Goal: Task Accomplishment & Management: Manage account settings

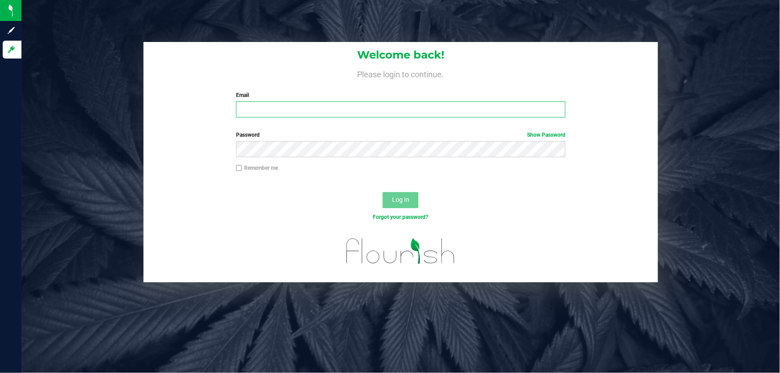
click at [242, 112] on input "Email" at bounding box center [401, 109] width 330 height 16
type input "[EMAIL_ADDRESS][DOMAIN_NAME]"
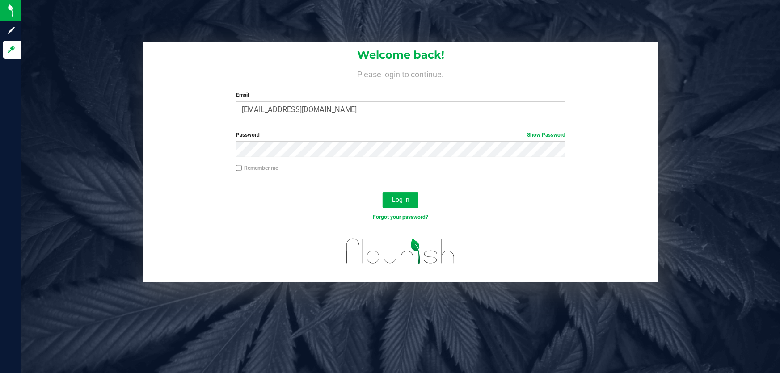
click at [400, 210] on div "Log In" at bounding box center [400, 203] width 514 height 30
click at [399, 201] on span "Log In" at bounding box center [400, 199] width 17 height 7
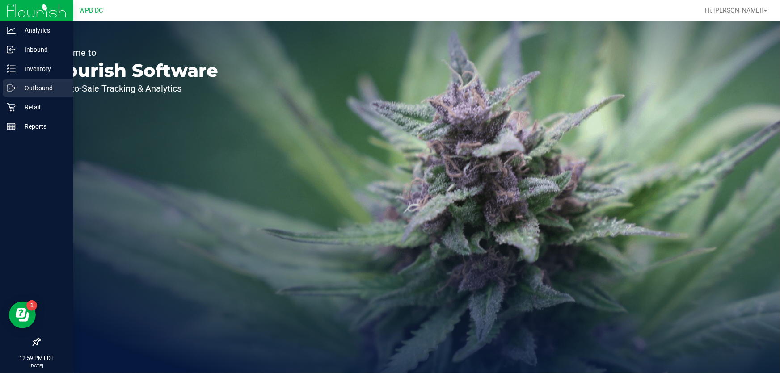
click at [44, 85] on p "Outbound" at bounding box center [43, 88] width 54 height 11
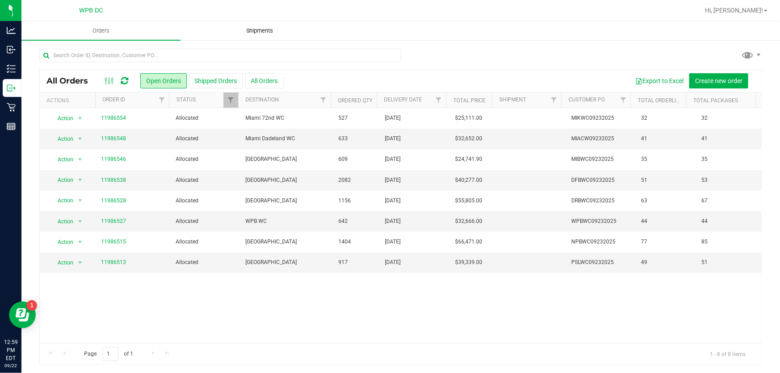
click at [259, 33] on span "Shipments" at bounding box center [260, 31] width 51 height 8
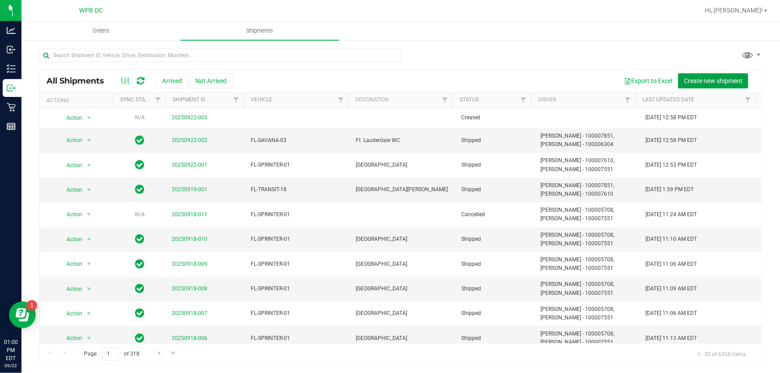
click at [694, 77] on span "Create new shipment" at bounding box center [713, 80] width 59 height 7
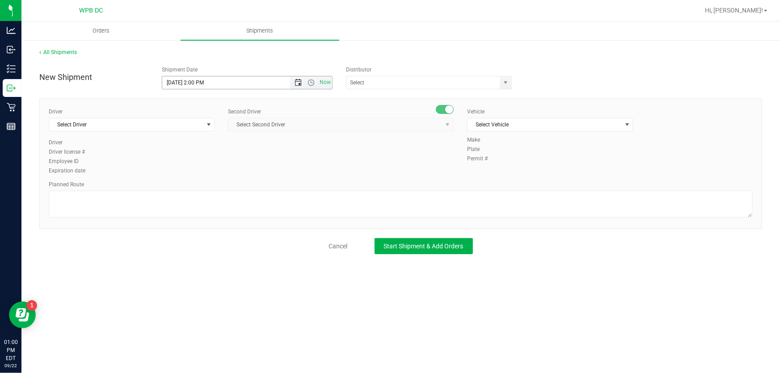
click at [297, 80] on span "Open the date view" at bounding box center [298, 82] width 7 height 7
click at [198, 170] on link "23" at bounding box center [196, 174] width 13 height 14
click at [312, 80] on span "Open the time view" at bounding box center [311, 82] width 7 height 7
click at [197, 114] on li "8:30 AM" at bounding box center [247, 117] width 169 height 12
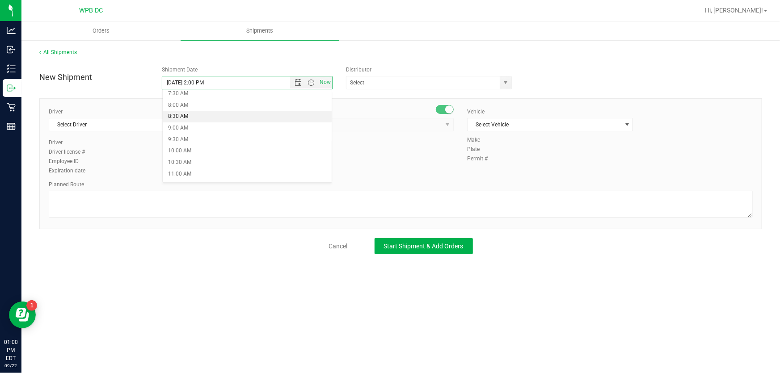
type input "9/23/2025 8:30 AM"
click at [505, 83] on span "select" at bounding box center [505, 82] width 7 height 7
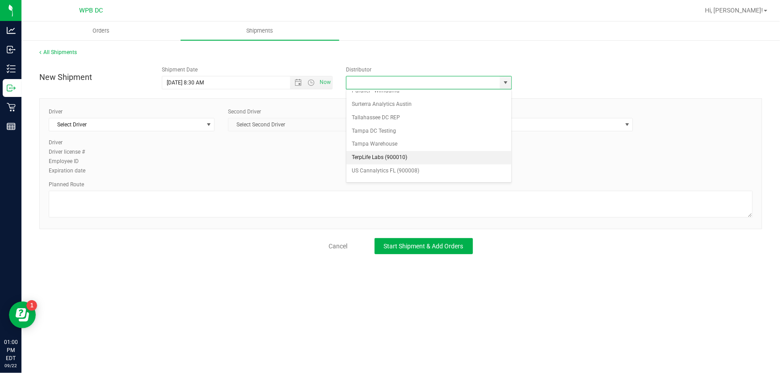
scroll to position [346, 0]
click at [362, 175] on li "WPB DC" at bounding box center [428, 177] width 164 height 13
type input "WPB DC"
click at [211, 122] on span "select" at bounding box center [208, 124] width 7 height 7
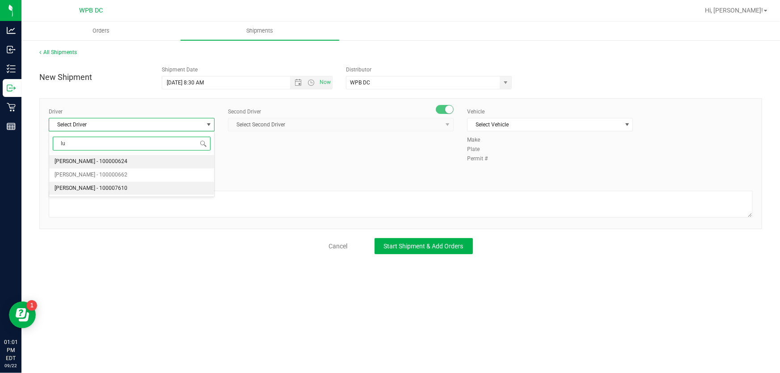
click at [120, 183] on li "Lucinda Tursi - 100007610" at bounding box center [131, 188] width 165 height 13
type input "lu"
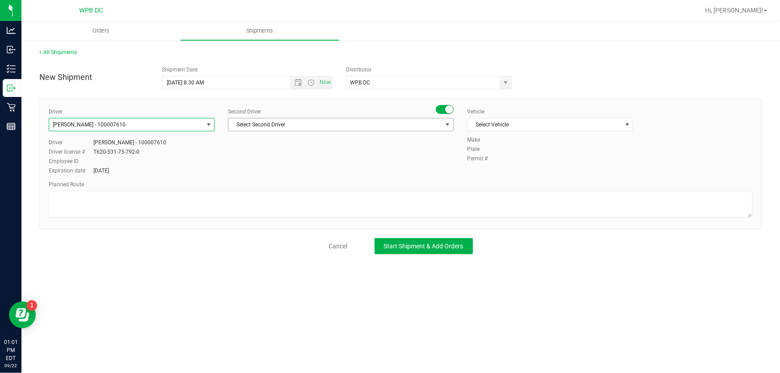
click at [446, 123] on span "select" at bounding box center [447, 124] width 7 height 7
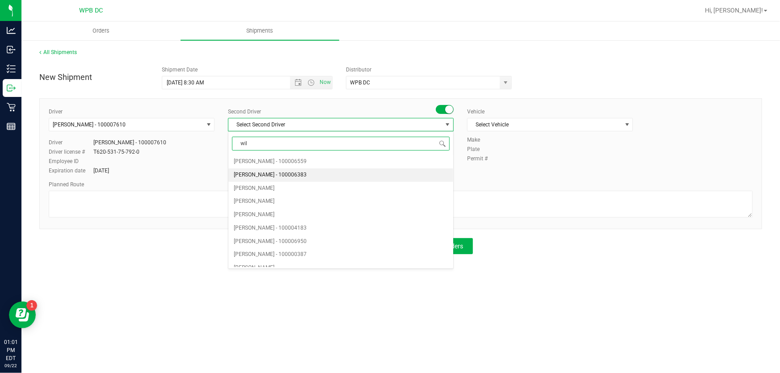
type input "will"
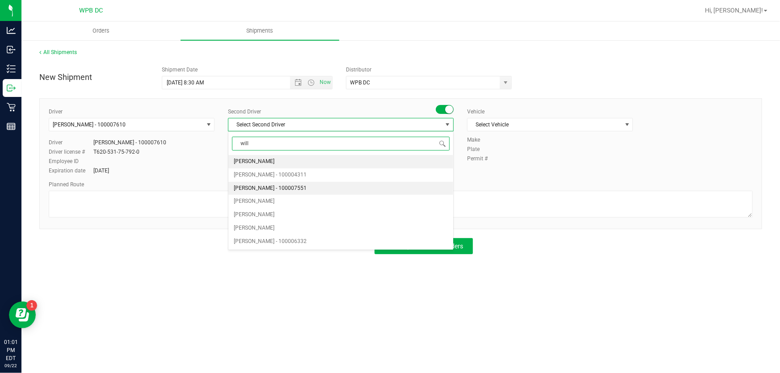
click at [329, 185] on li "William Moretti - 100007551" at bounding box center [340, 188] width 225 height 13
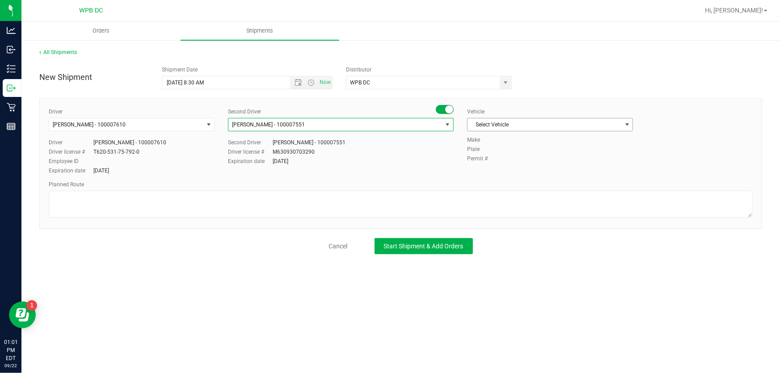
click at [625, 126] on span "select" at bounding box center [627, 124] width 7 height 7
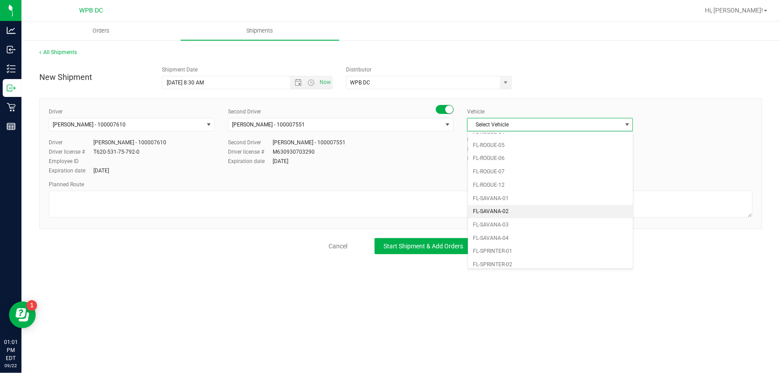
scroll to position [442, 0]
click at [532, 200] on li "FL-SPRINTER-01" at bounding box center [550, 202] width 165 height 13
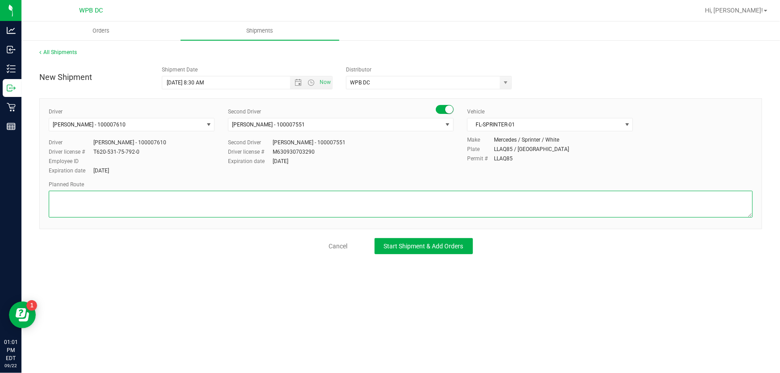
click at [69, 195] on textarea at bounding box center [401, 204] width 704 height 27
type textarea "c"
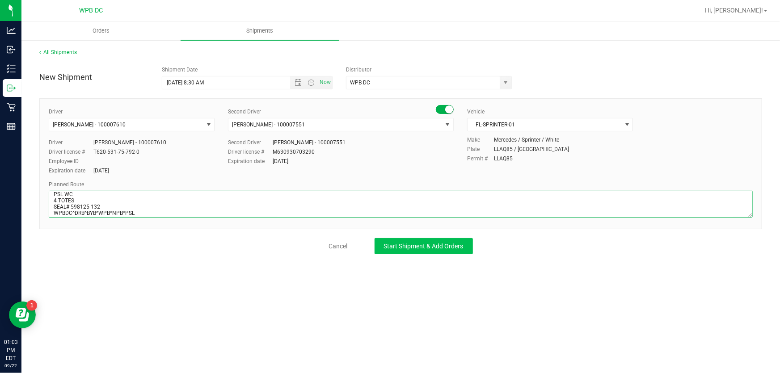
type textarea "PSL WC 4 TOTES SEAL# 598125-132 WPBDC^DRB^BYB^WPB^NPB^PSL"
click at [428, 247] on span "Start Shipment & Add Orders" at bounding box center [424, 246] width 80 height 7
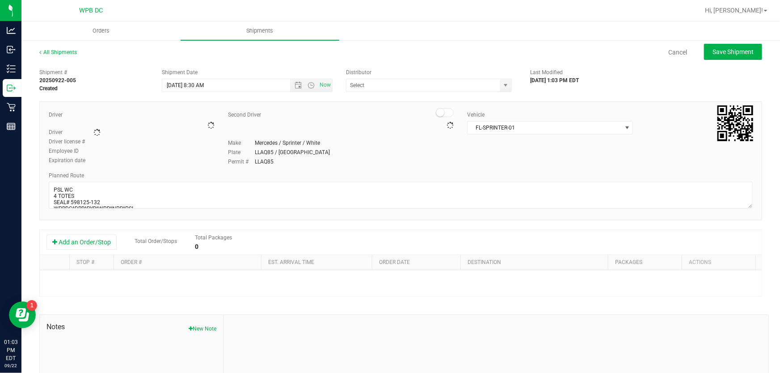
type input "WPB DC"
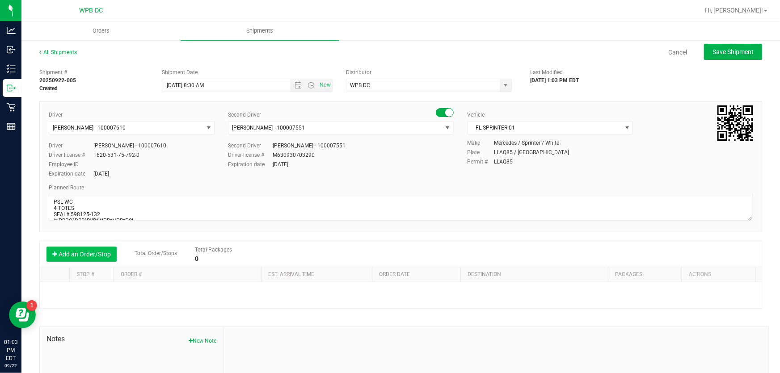
click at [100, 259] on button "Add an Order/Stop" at bounding box center [81, 254] width 70 height 15
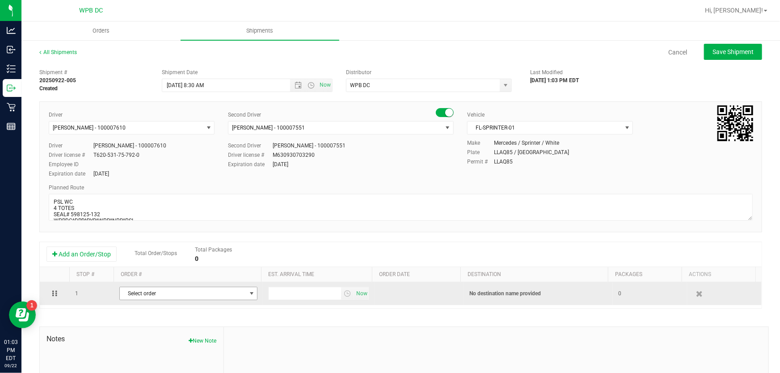
click at [248, 292] on span "select" at bounding box center [251, 293] width 7 height 7
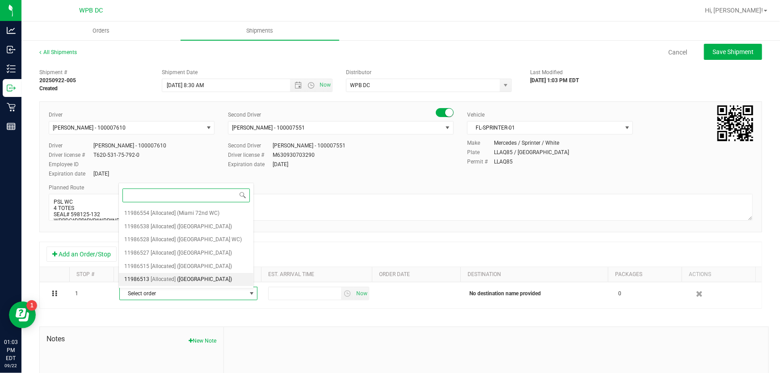
click at [219, 279] on span "(Port St. Lucie WC)" at bounding box center [204, 280] width 55 height 12
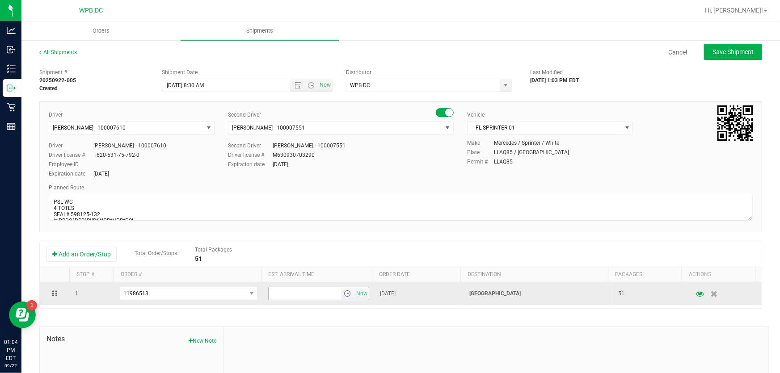
click at [344, 293] on span "select" at bounding box center [347, 293] width 7 height 7
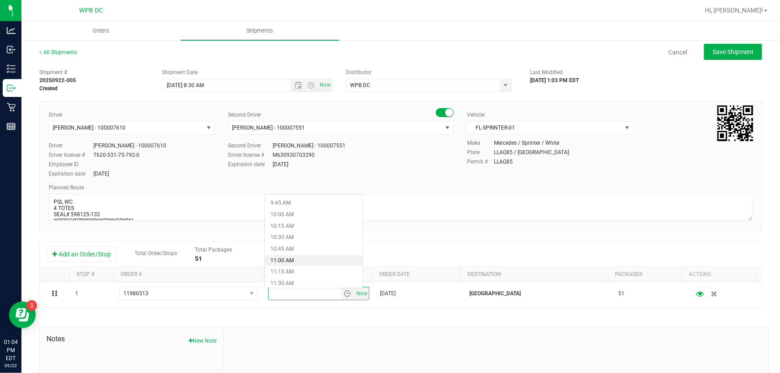
scroll to position [487, 0]
click at [298, 243] on li "11:30 AM" at bounding box center [313, 244] width 97 height 12
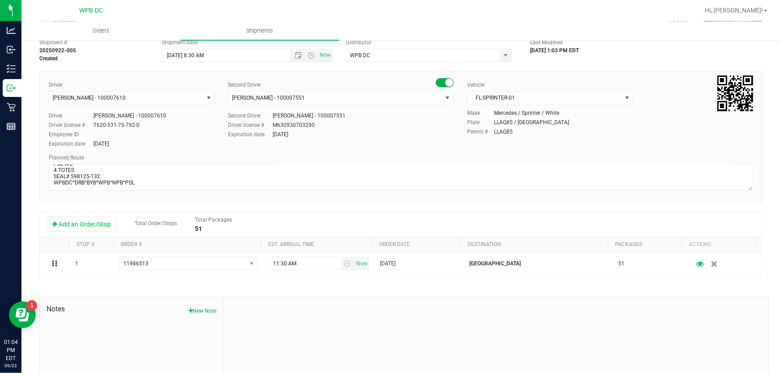
scroll to position [0, 0]
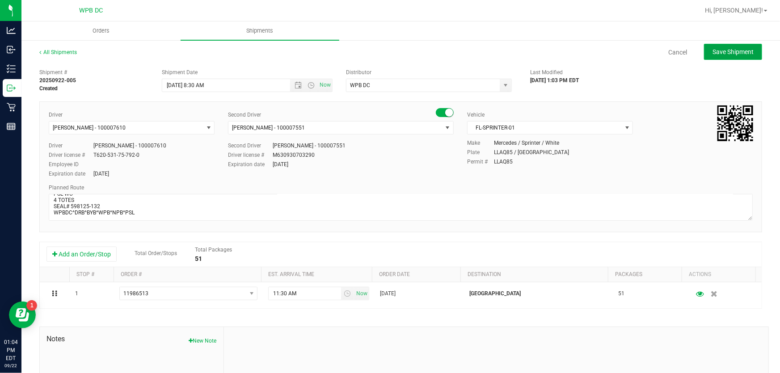
click at [738, 53] on span "Save Shipment" at bounding box center [732, 51] width 41 height 7
type input "9/23/2025 12:30 PM"
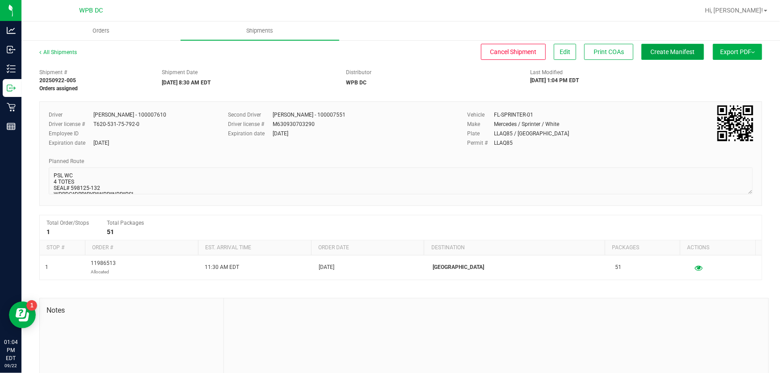
click at [685, 53] on span "Create Manifest" at bounding box center [673, 51] width 44 height 7
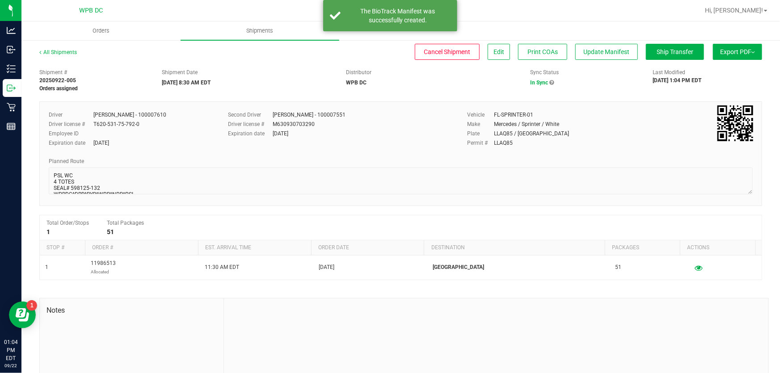
click at [746, 53] on span "Export PDF" at bounding box center [737, 51] width 35 height 7
click at [741, 69] on span "Manifest by Package ID" at bounding box center [724, 71] width 57 height 6
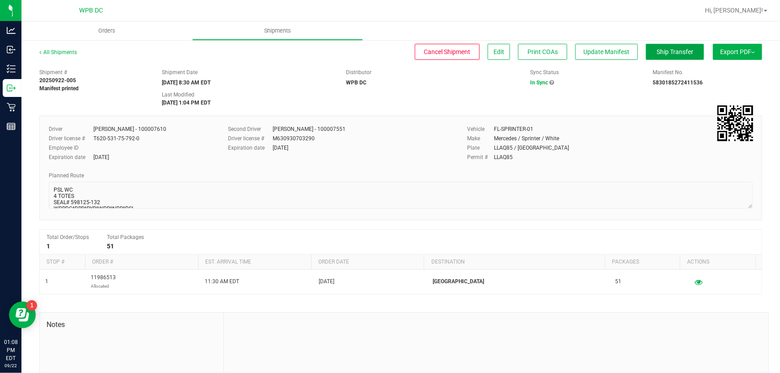
click at [685, 50] on span "Ship Transfer" at bounding box center [675, 51] width 37 height 7
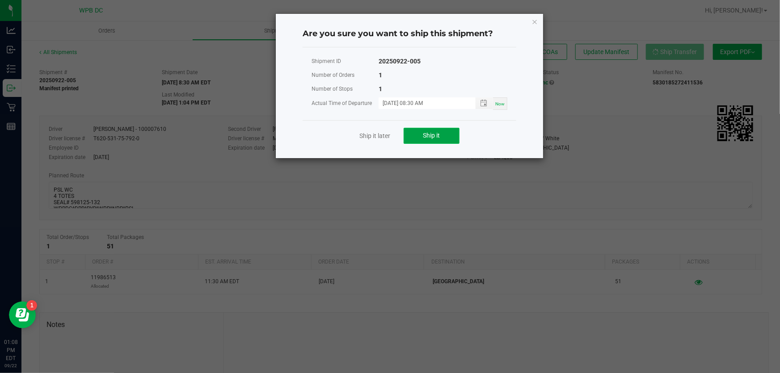
click at [440, 133] on span "Ship it" at bounding box center [431, 135] width 17 height 7
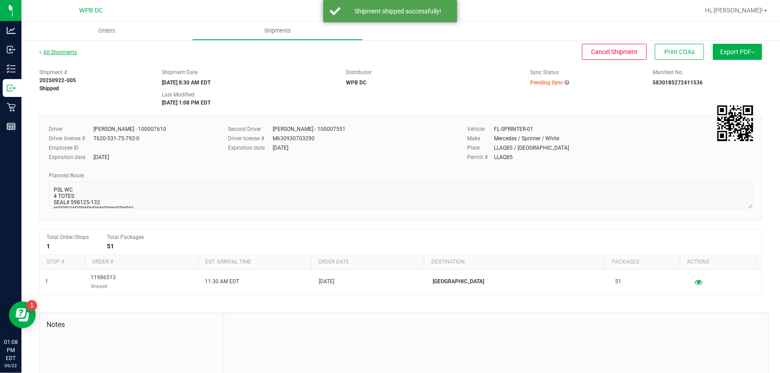
click at [72, 53] on link "All Shipments" at bounding box center [58, 52] width 38 height 6
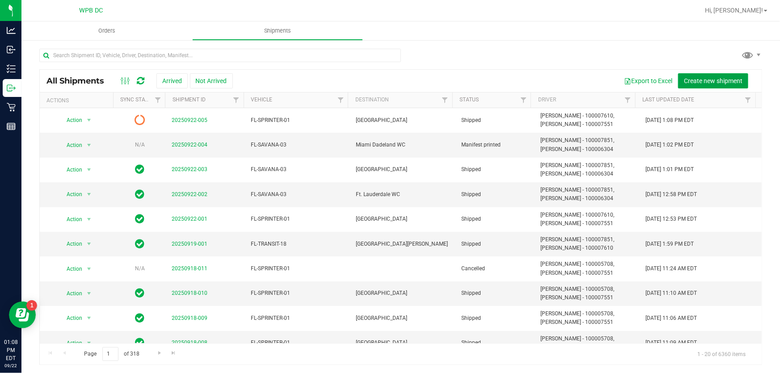
click at [702, 80] on span "Create new shipment" at bounding box center [713, 80] width 59 height 7
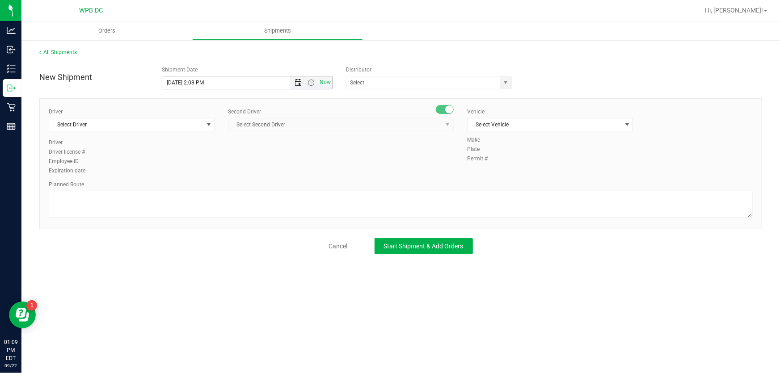
click at [297, 81] on span "Open the date view" at bounding box center [298, 82] width 7 height 7
click at [197, 170] on link "23" at bounding box center [196, 174] width 13 height 14
click at [311, 82] on span "Open the time view" at bounding box center [311, 82] width 7 height 7
click at [199, 166] on li "8:30 AM" at bounding box center [247, 171] width 169 height 12
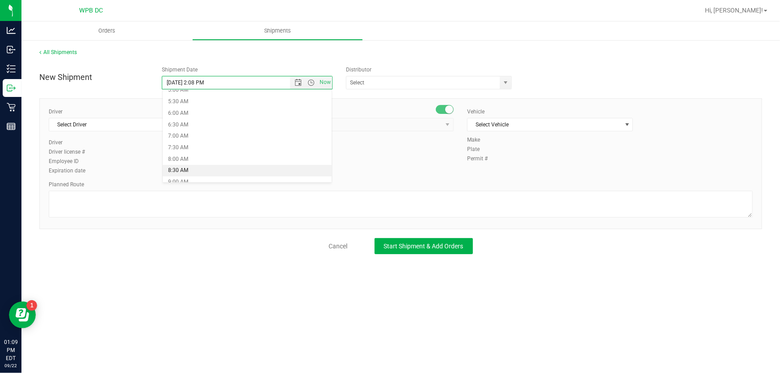
type input "9/23/2025 8:30 AM"
click at [502, 84] on span "select" at bounding box center [505, 82] width 7 height 7
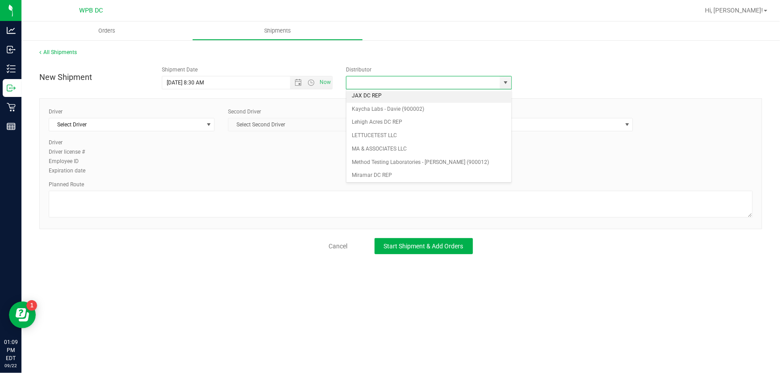
scroll to position [346, 0]
click at [375, 173] on li "WPB DC" at bounding box center [428, 177] width 164 height 13
type input "WPB DC"
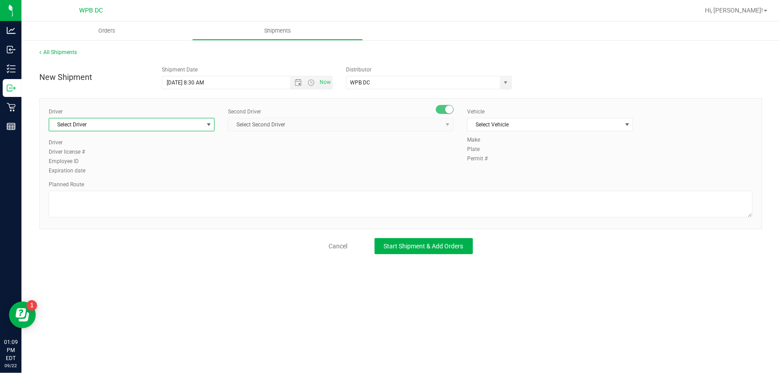
click at [211, 126] on span "select" at bounding box center [208, 124] width 7 height 7
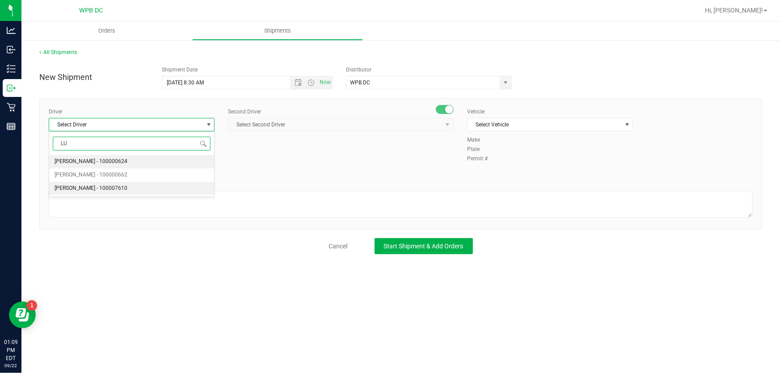
click at [117, 184] on span "Lucinda Tursi - 100007610" at bounding box center [91, 189] width 73 height 12
type input "LU"
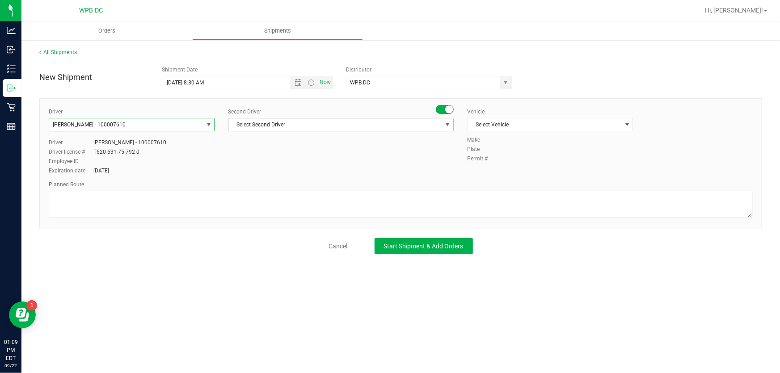
click at [446, 120] on span "select" at bounding box center [447, 124] width 11 height 13
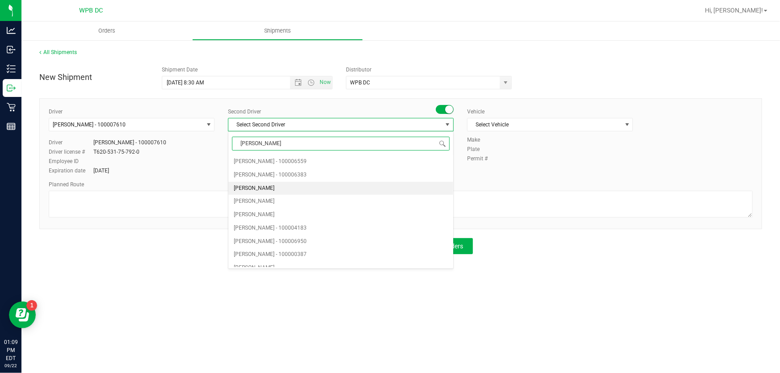
type input "WILL"
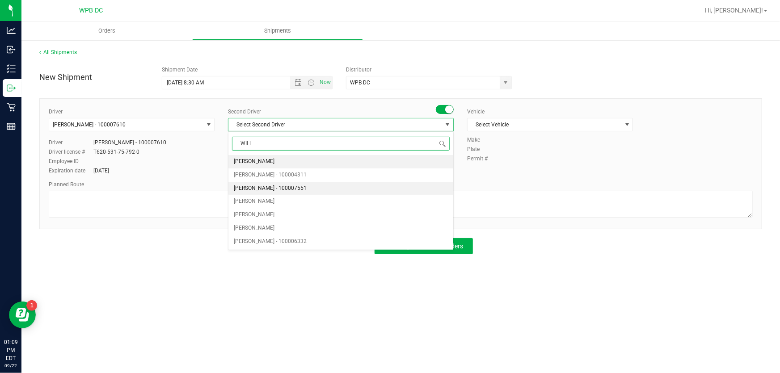
click at [294, 183] on span "William Moretti - 100007551" at bounding box center [270, 189] width 73 height 12
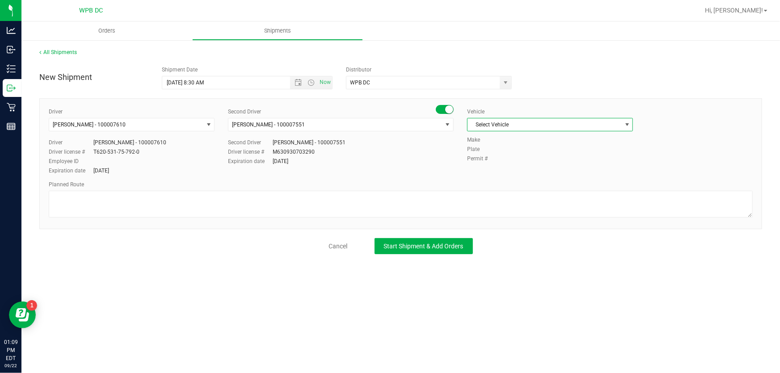
click at [632, 123] on span "select" at bounding box center [626, 124] width 11 height 13
click at [515, 222] on li "FL-SPRINTER-01" at bounding box center [550, 228] width 165 height 13
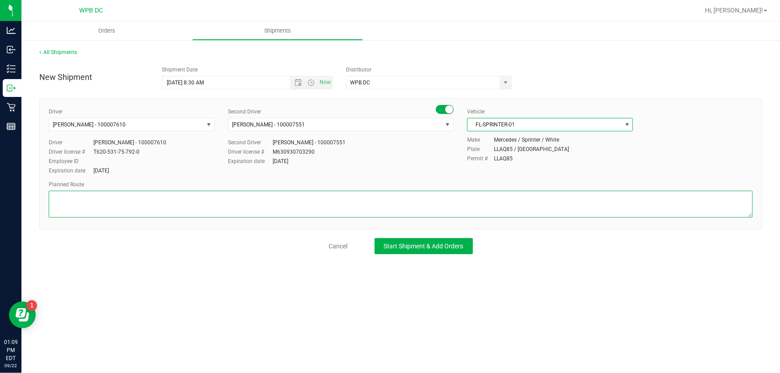
click at [58, 198] on textarea at bounding box center [401, 204] width 704 height 27
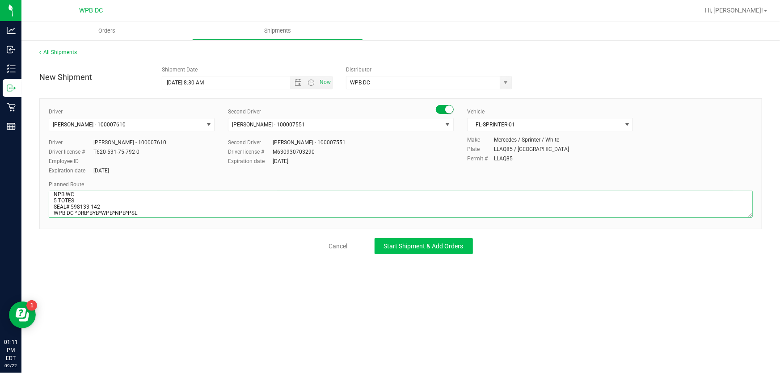
type textarea "NPB WC 5 TOTES SEAL# 598133-142 WPB DC ^DRB^BYB^WPB^NPB^PSL"
click at [416, 249] on span "Start Shipment & Add Orders" at bounding box center [424, 246] width 80 height 7
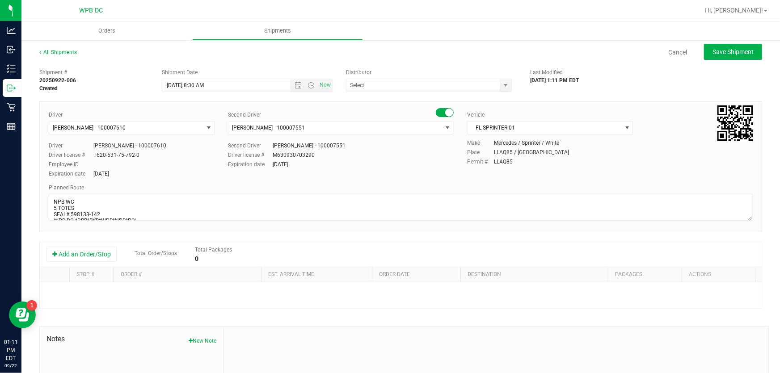
type input "WPB DC"
click at [92, 254] on button "Add an Order/Stop" at bounding box center [81, 254] width 70 height 15
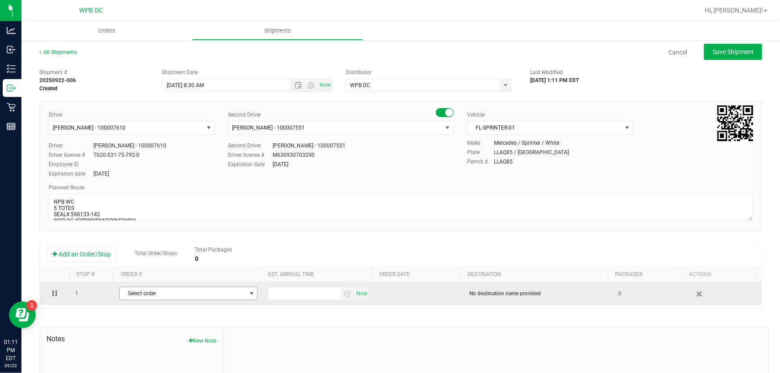
click at [248, 295] on span "select" at bounding box center [251, 293] width 7 height 7
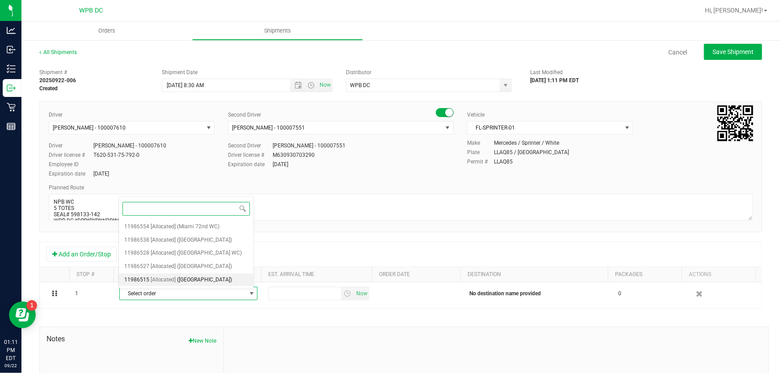
click at [209, 282] on span "(North Palm Beach WC)" at bounding box center [204, 280] width 55 height 12
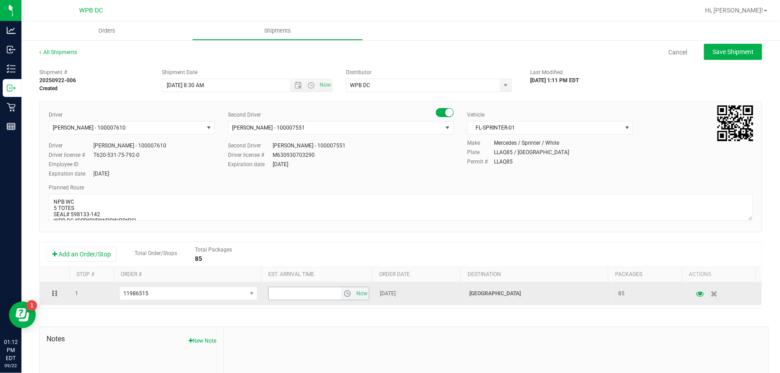
click at [344, 296] on span "select" at bounding box center [347, 293] width 7 height 7
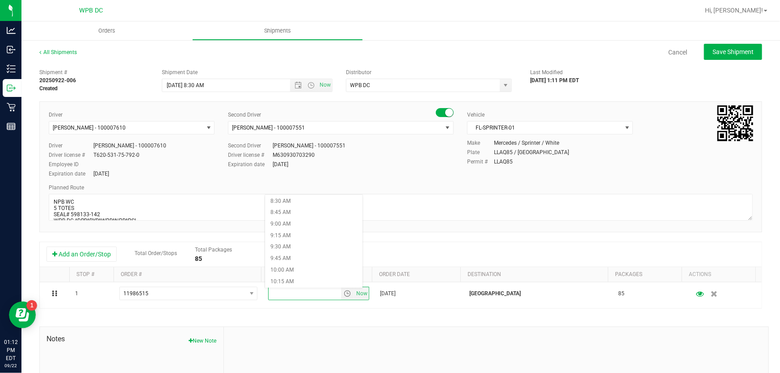
scroll to position [406, 0]
click at [299, 276] on li "10:30 AM" at bounding box center [313, 279] width 97 height 12
click at [731, 55] on span "Save Shipment" at bounding box center [732, 51] width 41 height 7
type input "9/23/2025 12:30 PM"
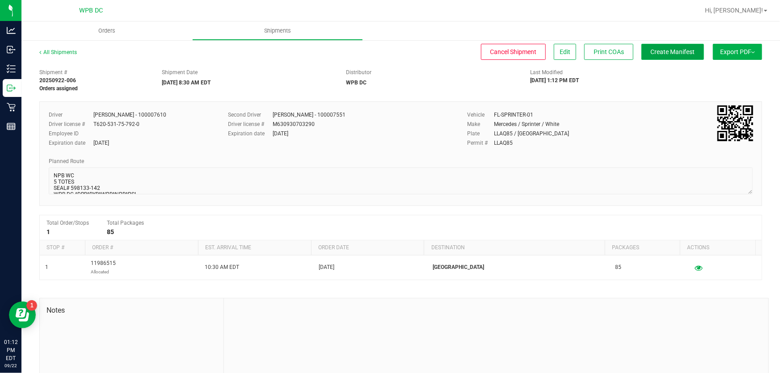
click at [674, 47] on button "Create Manifest" at bounding box center [672, 52] width 63 height 16
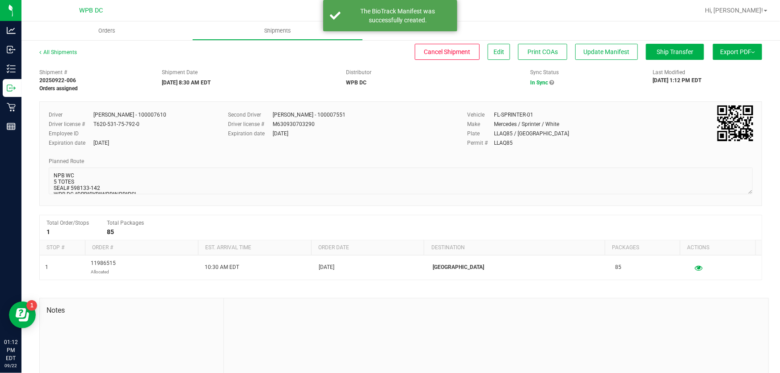
click at [720, 55] on span "Export PDF" at bounding box center [737, 51] width 35 height 7
drag, startPoint x: 716, startPoint y: 72, endPoint x: 718, endPoint y: 76, distance: 4.8
click at [717, 72] on span "Manifest by Package ID" at bounding box center [724, 71] width 57 height 6
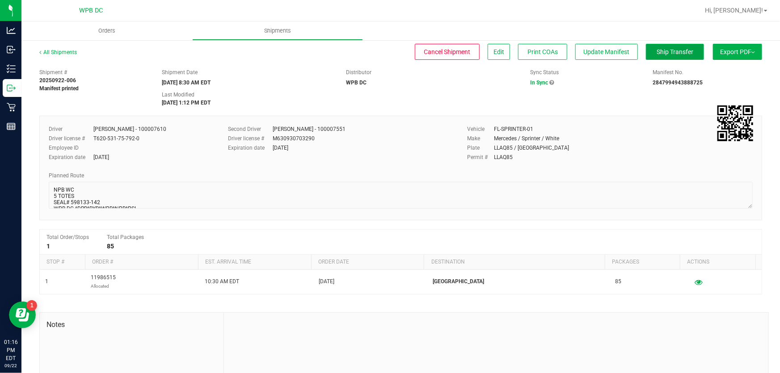
click at [683, 56] on button "Ship Transfer" at bounding box center [675, 52] width 58 height 16
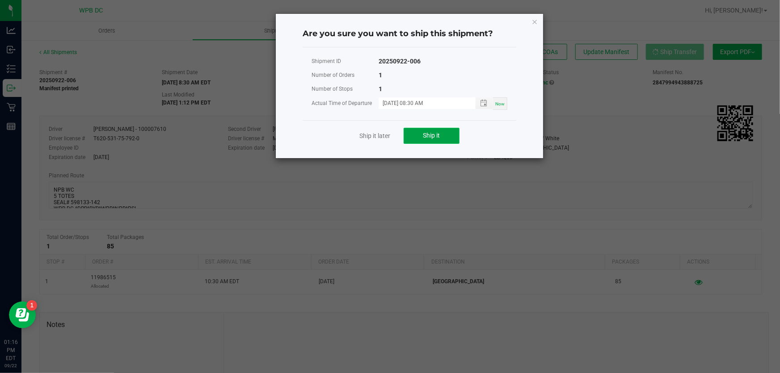
click at [429, 134] on span "Ship it" at bounding box center [431, 135] width 17 height 7
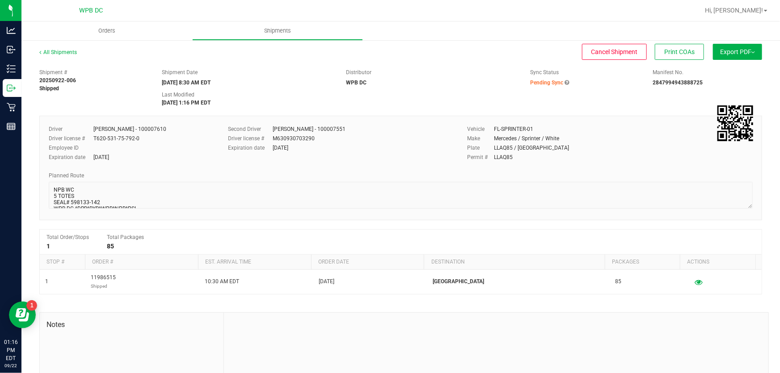
click at [76, 51] on div "All Shipments" at bounding box center [66, 54] width 54 height 13
click at [74, 51] on link "All Shipments" at bounding box center [58, 52] width 38 height 6
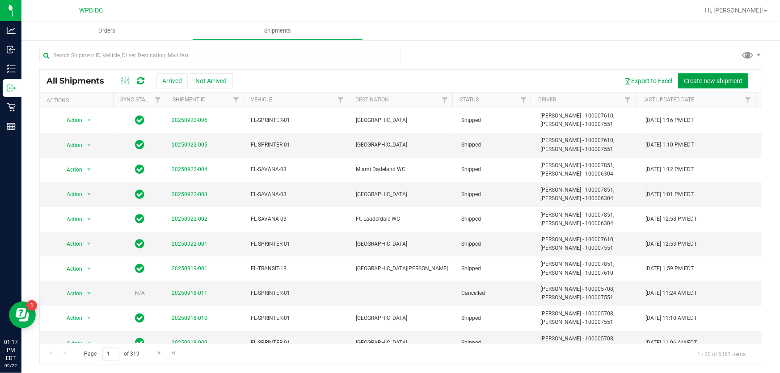
click at [695, 77] on span "Create new shipment" at bounding box center [713, 80] width 59 height 7
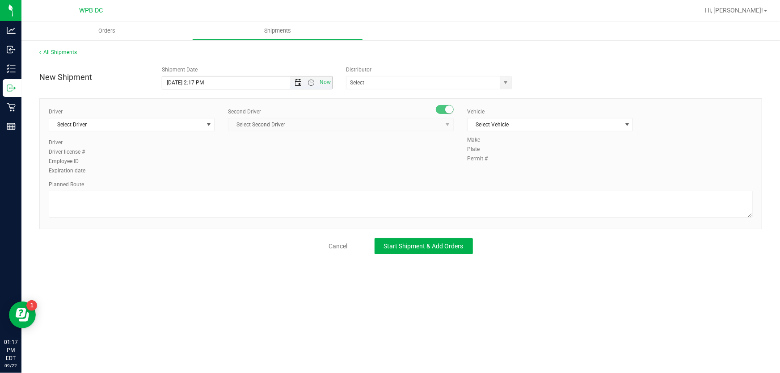
click at [299, 80] on span "Open the date view" at bounding box center [298, 82] width 7 height 7
click at [196, 172] on link "23" at bounding box center [196, 174] width 13 height 14
click at [313, 80] on span "Open the time view" at bounding box center [311, 82] width 7 height 7
click at [200, 129] on li "8:30 AM" at bounding box center [247, 130] width 169 height 12
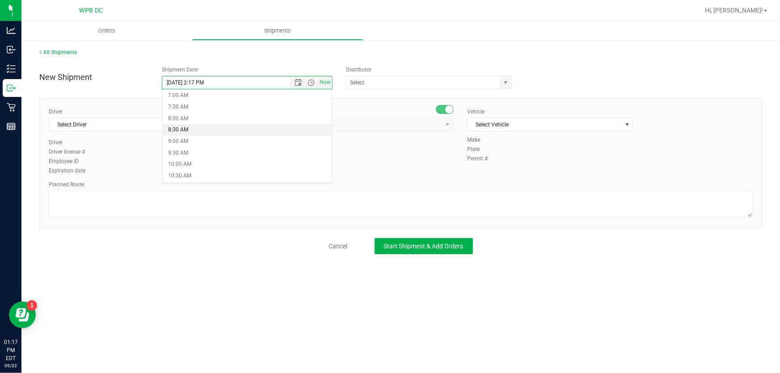
type input "9/23/2025 8:30 AM"
click at [506, 80] on span "select" at bounding box center [505, 82] width 7 height 7
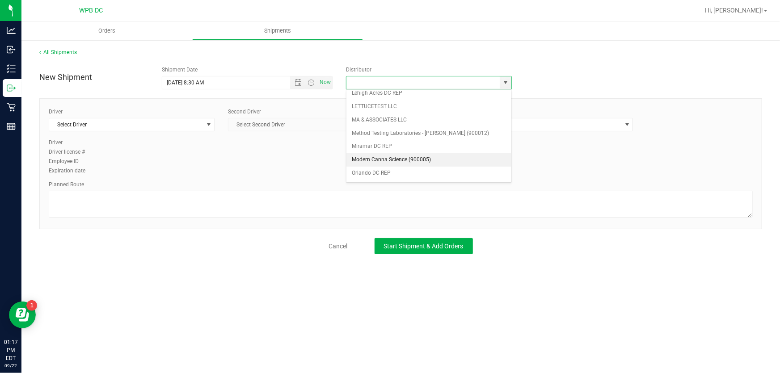
scroll to position [346, 0]
click at [383, 174] on li "WPB DC" at bounding box center [428, 177] width 164 height 13
type input "WPB DC"
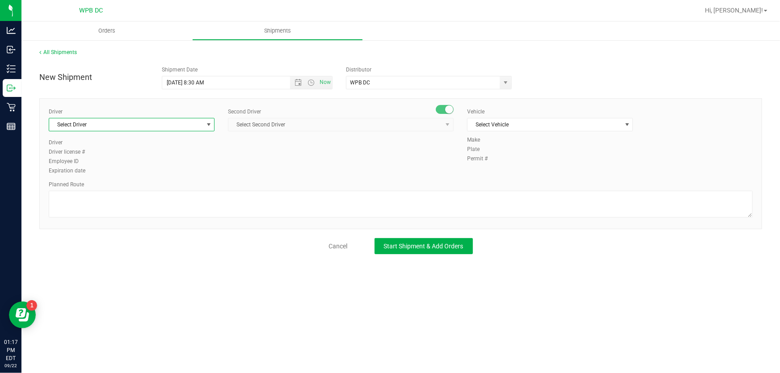
click at [206, 123] on span "select" at bounding box center [208, 124] width 7 height 7
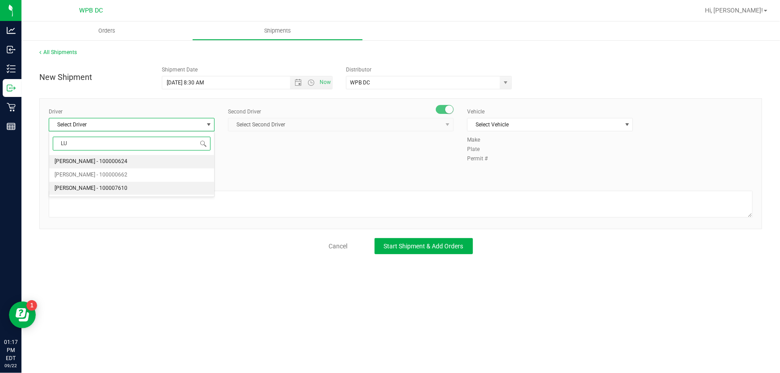
click at [74, 189] on span "Lucinda Tursi - 100007610" at bounding box center [91, 189] width 73 height 12
type input "LU"
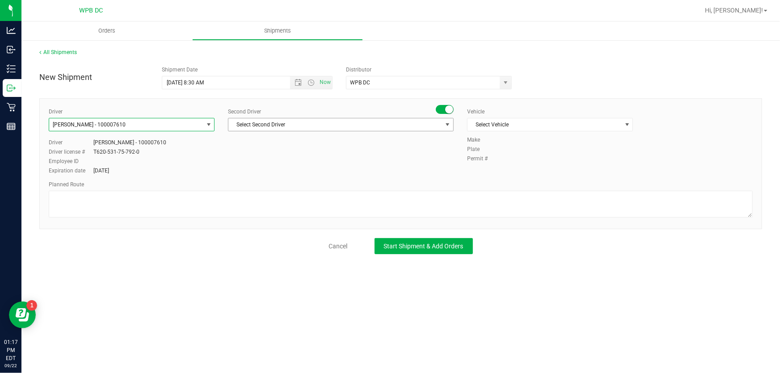
click at [444, 122] on span "select" at bounding box center [447, 124] width 7 height 7
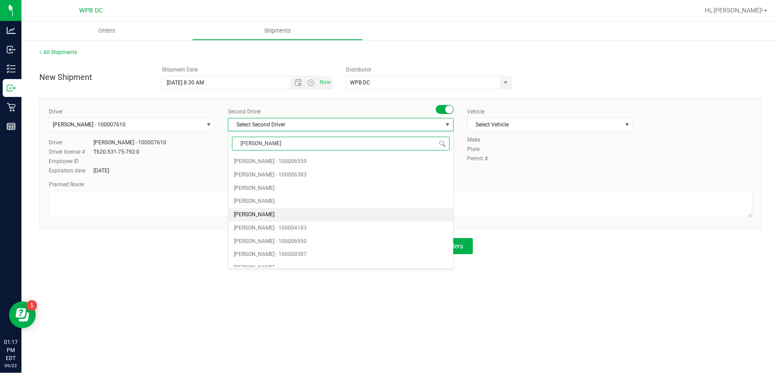
type input "WILL"
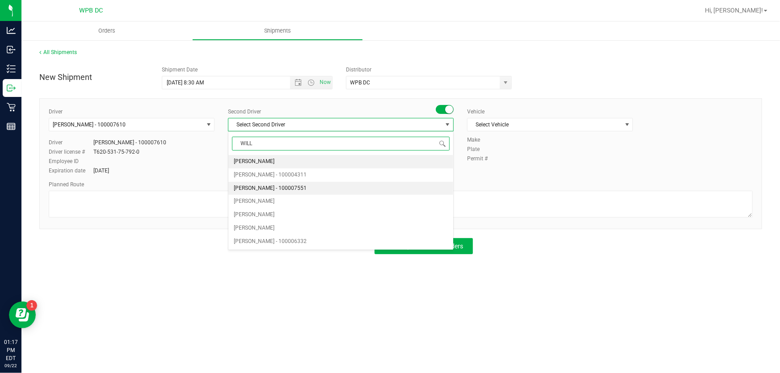
click at [285, 184] on span "William Moretti - 100007551" at bounding box center [270, 189] width 73 height 12
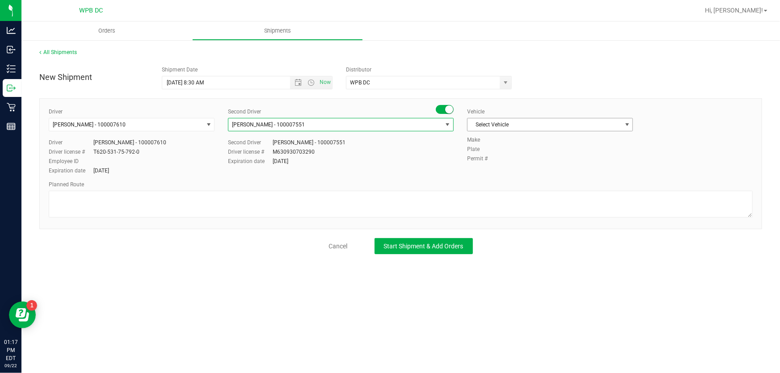
click at [625, 125] on span "select" at bounding box center [627, 124] width 7 height 7
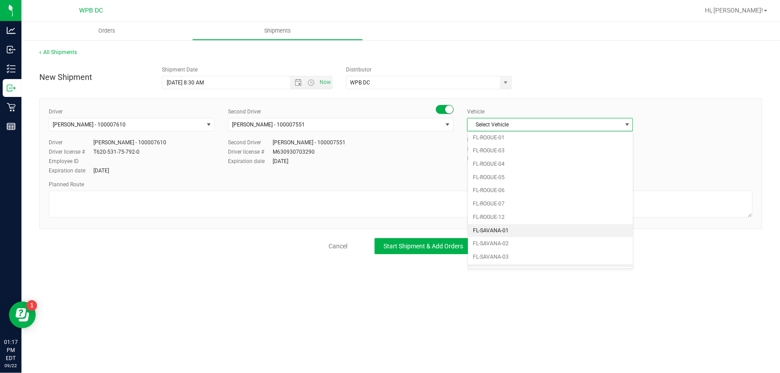
scroll to position [409, 0]
click at [513, 229] on li "FL-SPRINTER-01" at bounding box center [550, 234] width 165 height 13
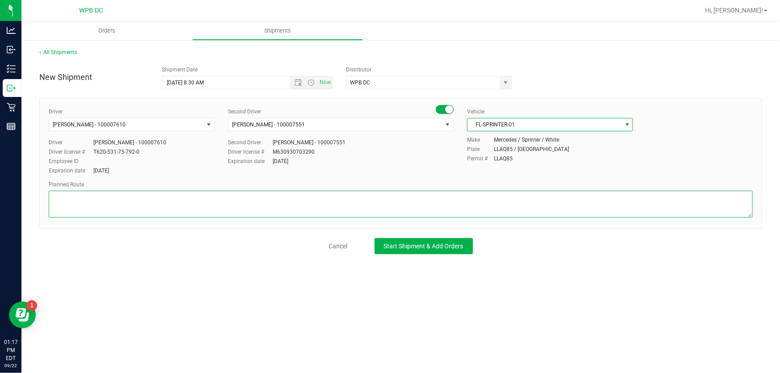
click at [75, 195] on textarea at bounding box center [401, 204] width 704 height 27
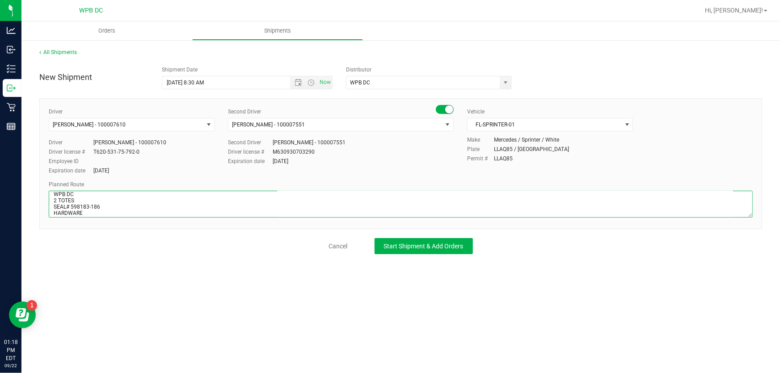
scroll to position [11, 0]
click at [85, 213] on textarea at bounding box center [401, 204] width 704 height 27
click at [105, 214] on textarea at bounding box center [401, 204] width 704 height 27
click at [127, 212] on textarea at bounding box center [401, 204] width 704 height 27
click at [155, 214] on textarea at bounding box center [401, 204] width 704 height 27
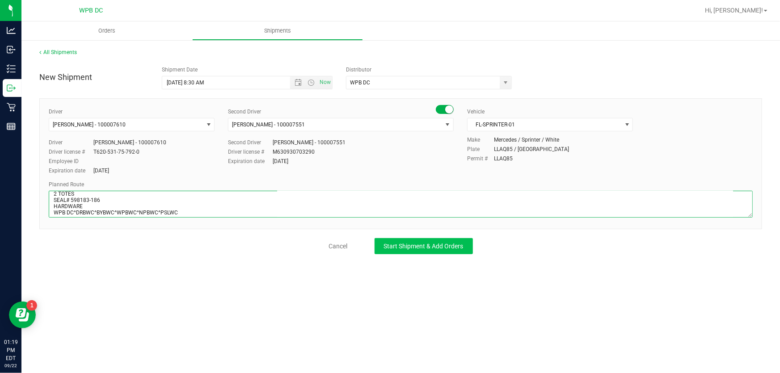
type textarea "WPB DC 2 TOTES SEAL# 598183-186 HARDWARE WPB DC^DRBWC^BYBWC^WPBWC^NPBWC^PSLWC"
click at [397, 240] on button "Start Shipment & Add Orders" at bounding box center [424, 246] width 98 height 16
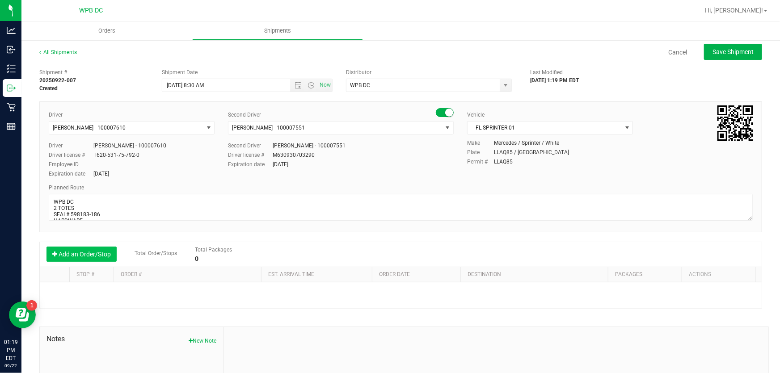
click at [111, 254] on button "Add an Order/Stop" at bounding box center [81, 254] width 70 height 15
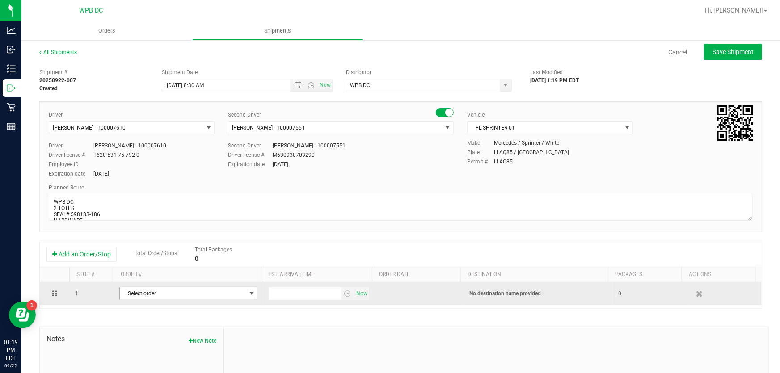
click at [248, 294] on span "select" at bounding box center [251, 293] width 7 height 7
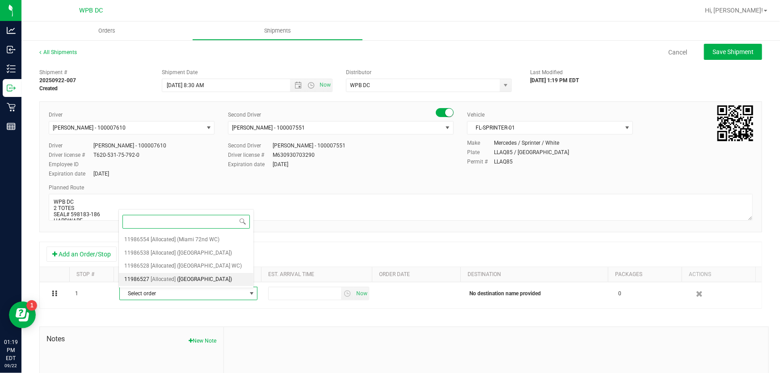
click at [205, 274] on span "(West Palm Beach WC)" at bounding box center [204, 280] width 55 height 12
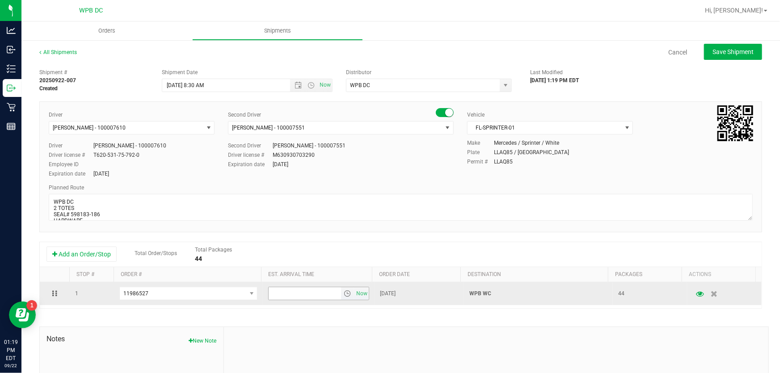
click at [344, 294] on span "select" at bounding box center [347, 293] width 7 height 7
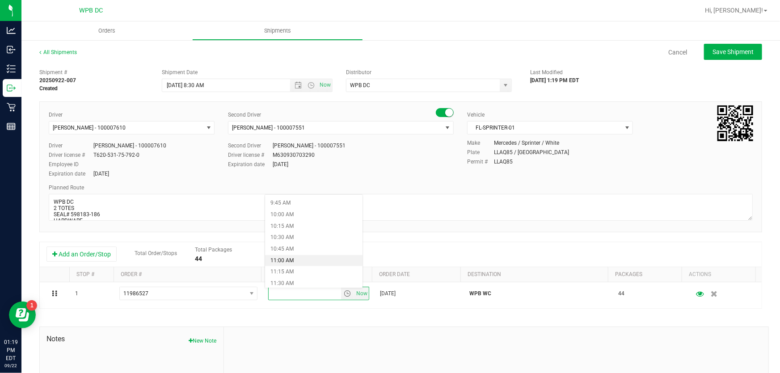
scroll to position [406, 0]
click at [299, 251] on li "10:00 AM" at bounding box center [313, 256] width 97 height 12
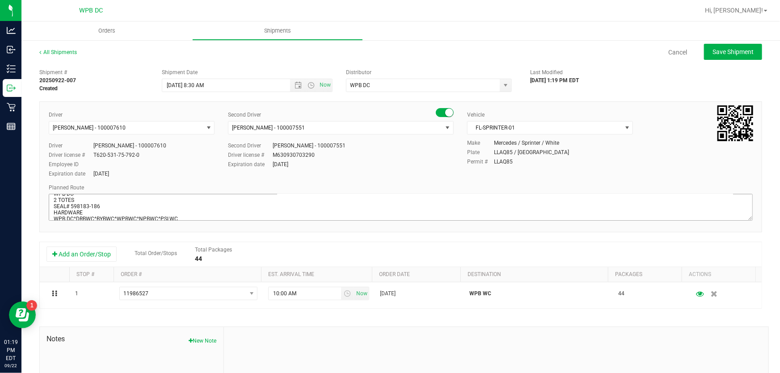
scroll to position [15, 0]
click at [742, 51] on span "Save Shipment" at bounding box center [732, 51] width 41 height 7
type input "9/23/2025 12:30 PM"
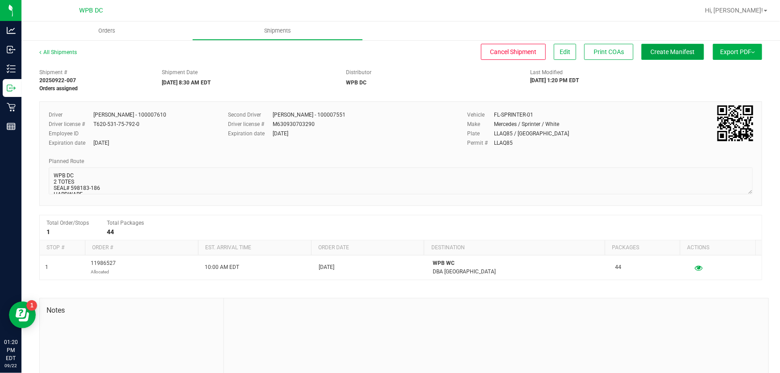
click at [665, 52] on span "Create Manifest" at bounding box center [673, 51] width 44 height 7
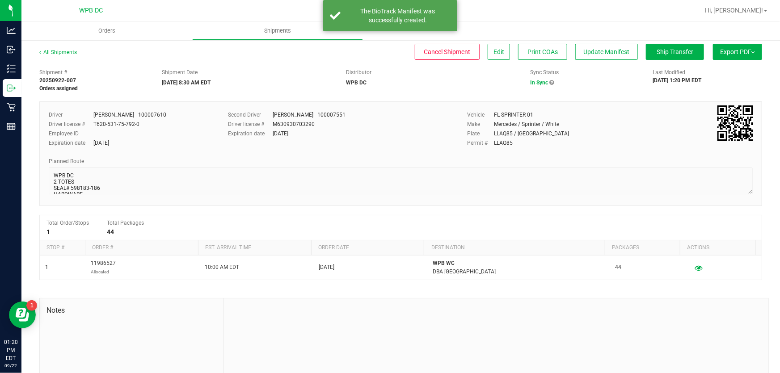
click at [720, 53] on span "Export PDF" at bounding box center [737, 51] width 35 height 7
click at [716, 69] on span "Manifest by Package ID" at bounding box center [724, 71] width 57 height 6
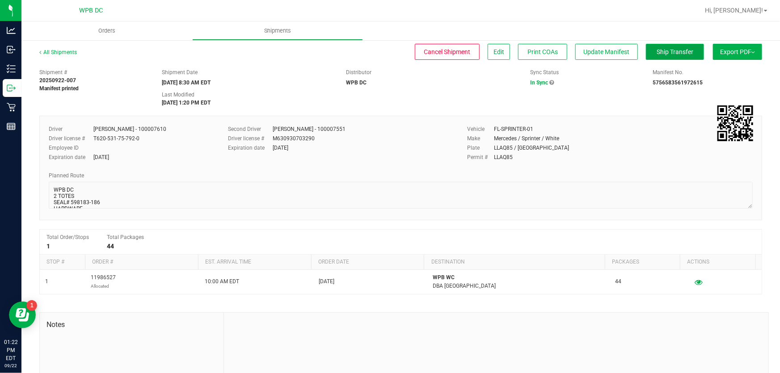
click at [657, 48] on span "Ship Transfer" at bounding box center [675, 51] width 37 height 7
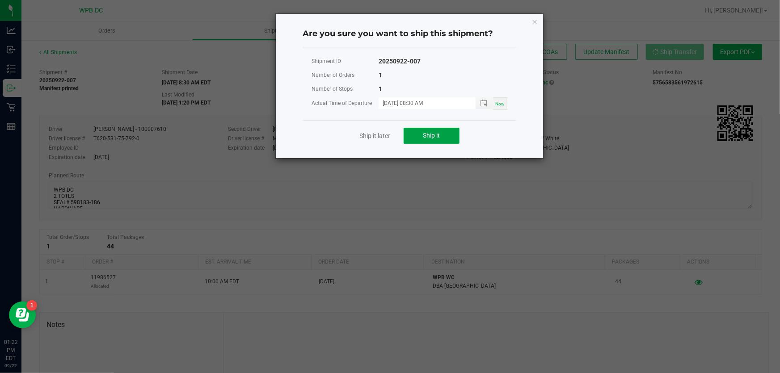
click at [429, 137] on span "Ship it" at bounding box center [431, 135] width 17 height 7
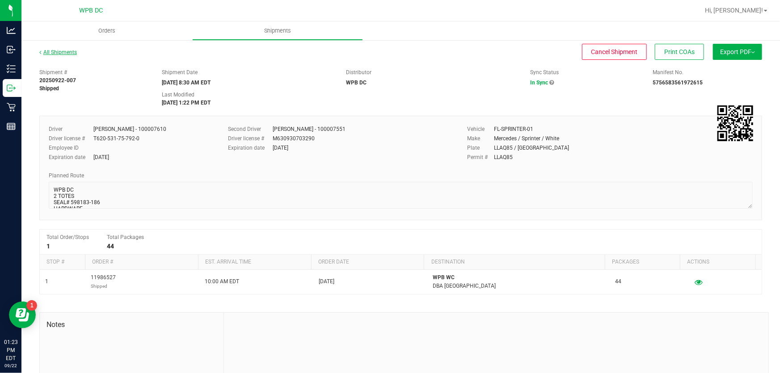
click at [73, 53] on link "All Shipments" at bounding box center [58, 52] width 38 height 6
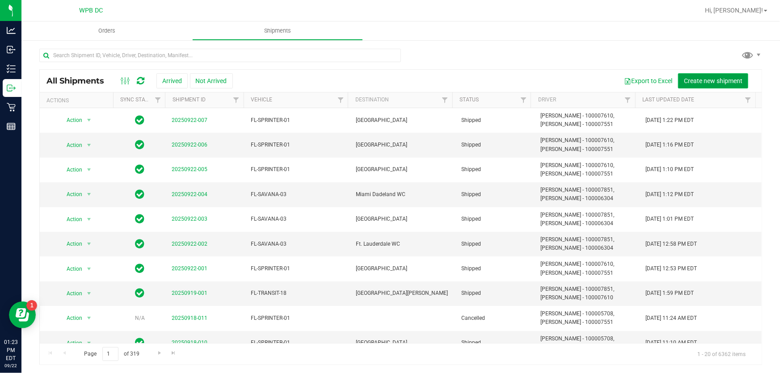
click at [703, 81] on span "Create new shipment" at bounding box center [713, 80] width 59 height 7
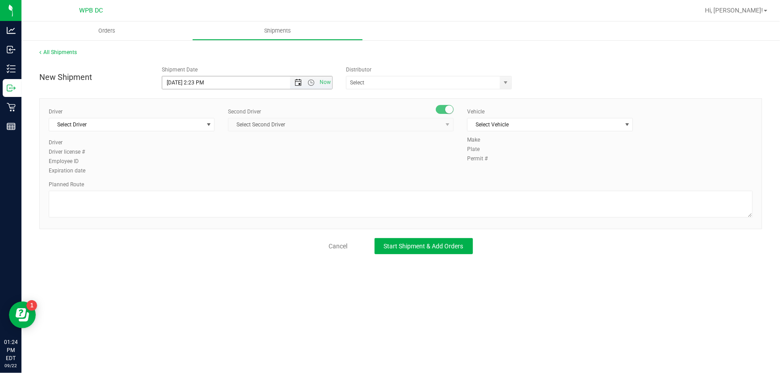
click at [299, 83] on span "Open the date view" at bounding box center [298, 82] width 7 height 7
drag, startPoint x: 196, startPoint y: 169, endPoint x: 205, endPoint y: 165, distance: 10.0
click at [195, 169] on link "23" at bounding box center [196, 174] width 13 height 14
click at [308, 80] on span "Open the time view" at bounding box center [311, 82] width 7 height 7
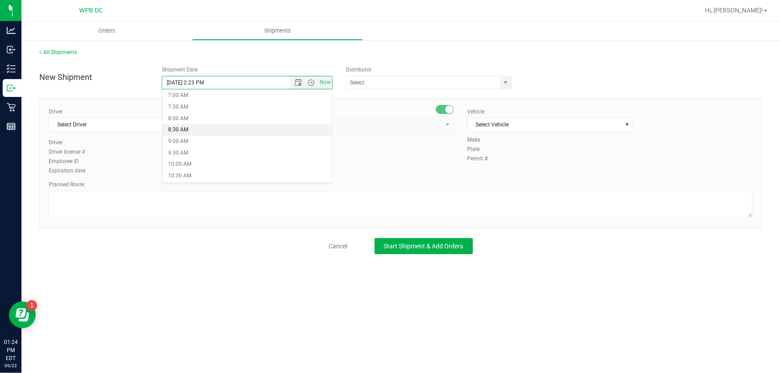
click at [197, 130] on li "8:30 AM" at bounding box center [247, 130] width 169 height 12
type input "9/23/2025 8:30 AM"
click at [506, 81] on span "select" at bounding box center [505, 82] width 7 height 7
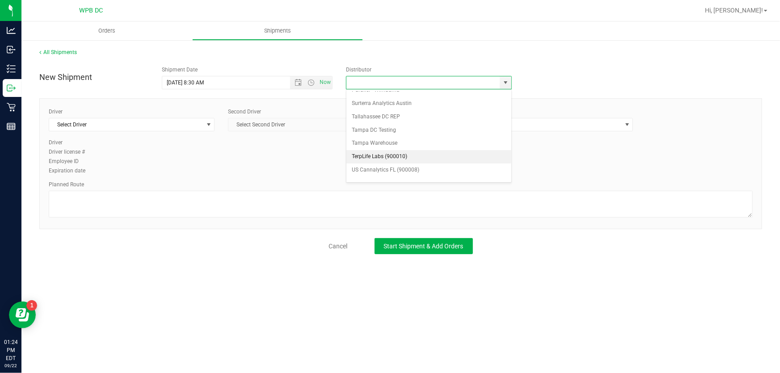
scroll to position [346, 0]
click at [375, 171] on li "WPB DC" at bounding box center [428, 177] width 164 height 13
type input "WPB DC"
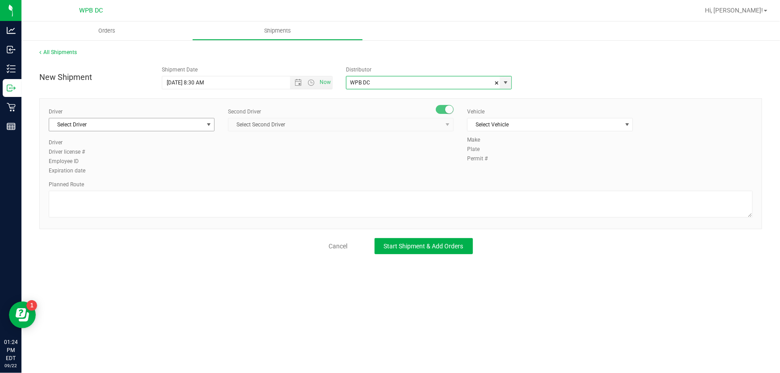
click at [204, 124] on span "select" at bounding box center [208, 124] width 11 height 13
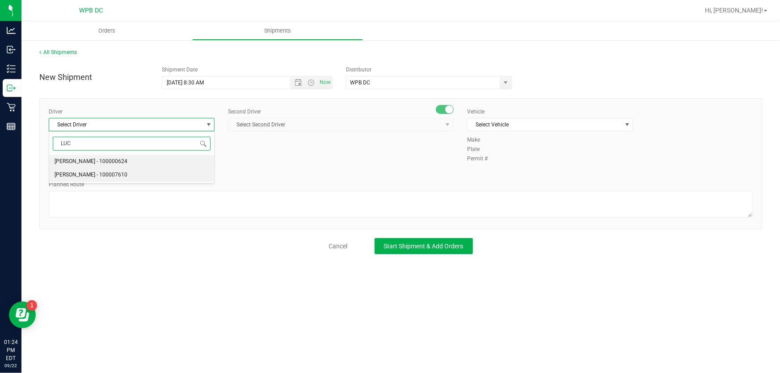
click at [126, 173] on li "Lucinda Tursi - 100007610" at bounding box center [131, 175] width 165 height 13
type input "LUC"
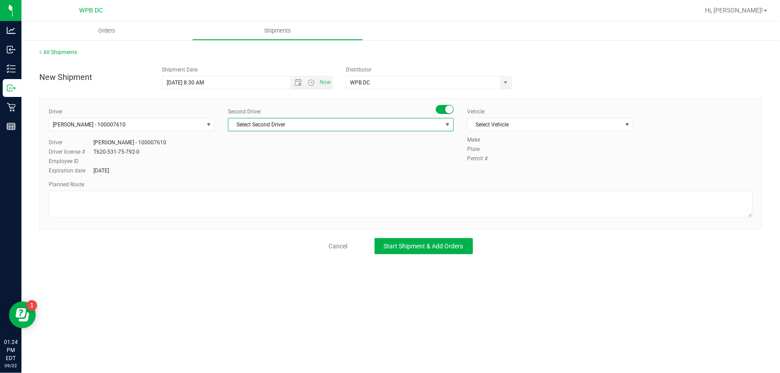
click at [451, 119] on span "select" at bounding box center [447, 124] width 11 height 13
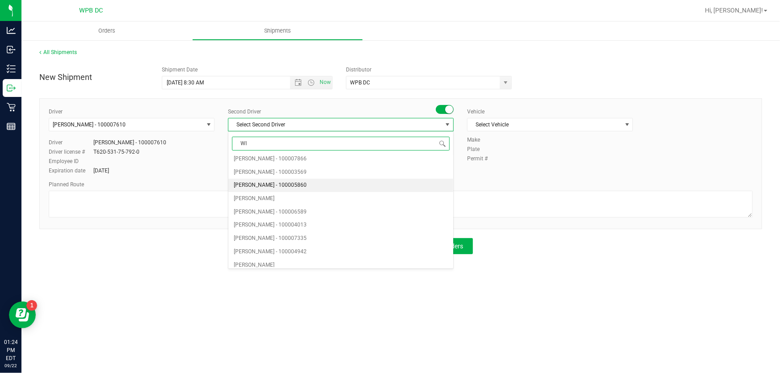
scroll to position [0, 0]
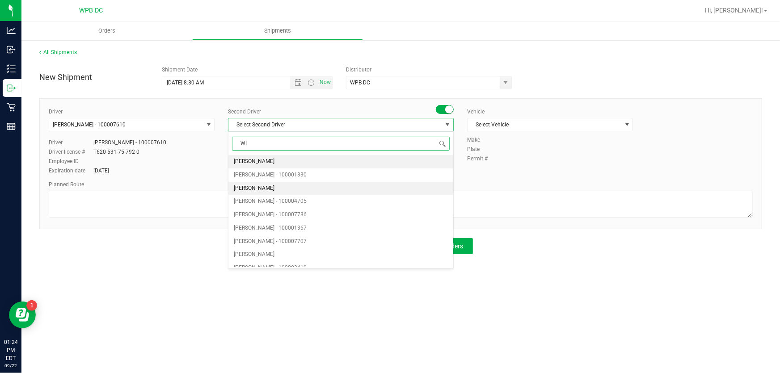
type input "WIL"
click at [284, 186] on span "William Moretti - 100007551" at bounding box center [270, 189] width 73 height 12
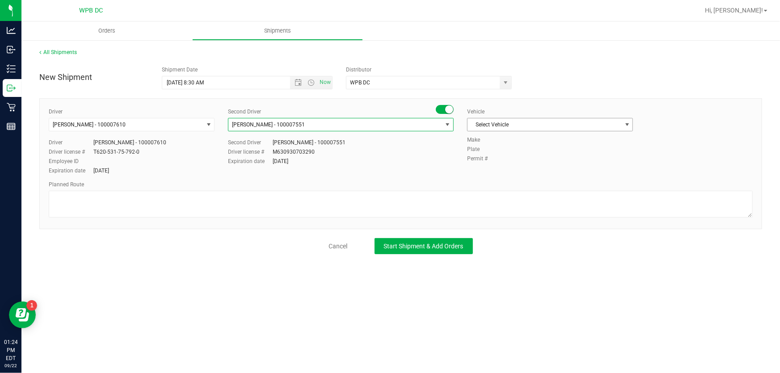
click at [624, 122] on span "select" at bounding box center [627, 124] width 7 height 7
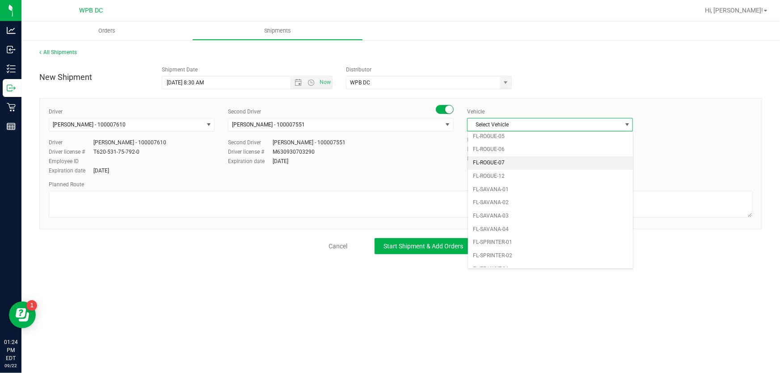
scroll to position [406, 0]
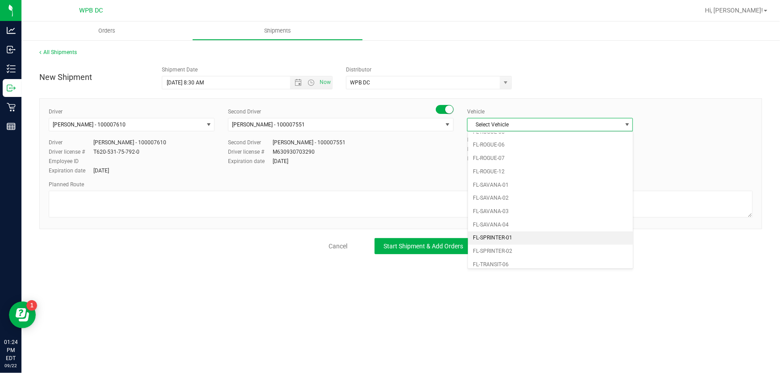
click at [505, 232] on li "FL-SPRINTER-01" at bounding box center [550, 238] width 165 height 13
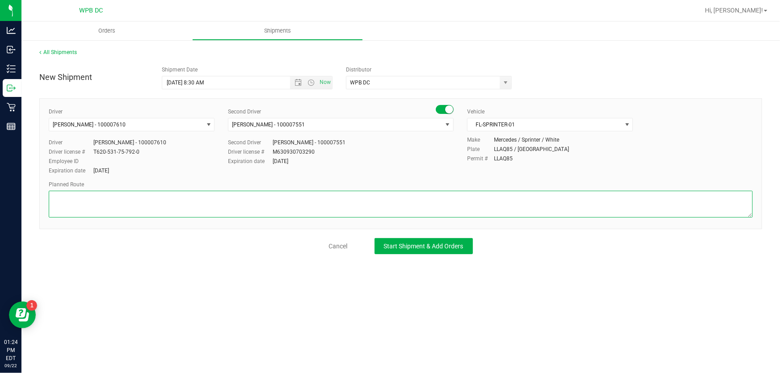
click at [59, 196] on textarea at bounding box center [401, 204] width 704 height 27
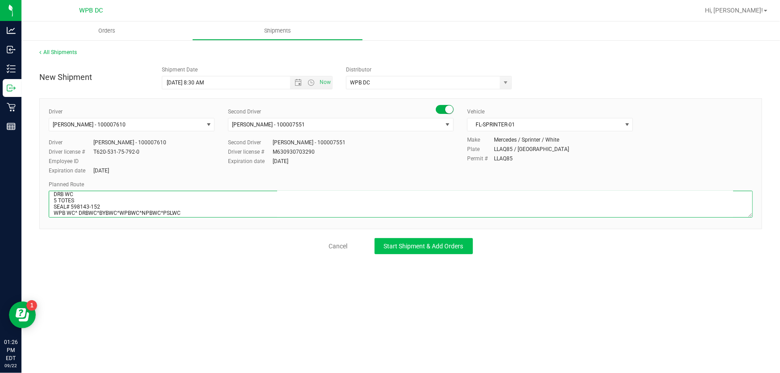
type textarea "DRB WC 5 TOTES SEAL# 598143-152 WPB WC^ DRBWC^BYBWC^WPBWC^NPBWC^PSLWC"
click at [415, 245] on span "Start Shipment & Add Orders" at bounding box center [424, 246] width 80 height 7
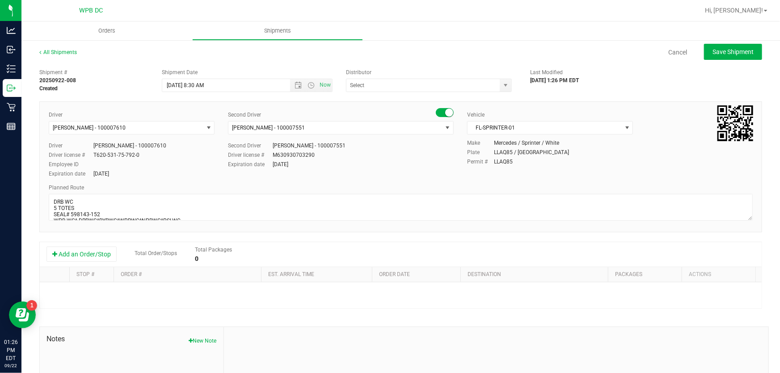
type input "WPB DC"
click at [101, 255] on button "Add an Order/Stop" at bounding box center [81, 254] width 70 height 15
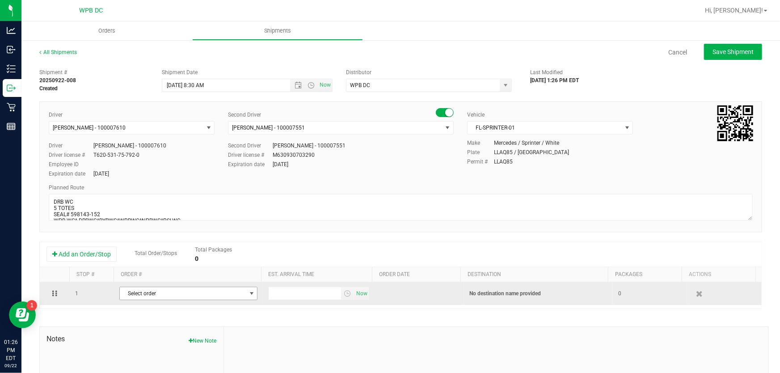
click at [246, 294] on span "select" at bounding box center [251, 293] width 11 height 13
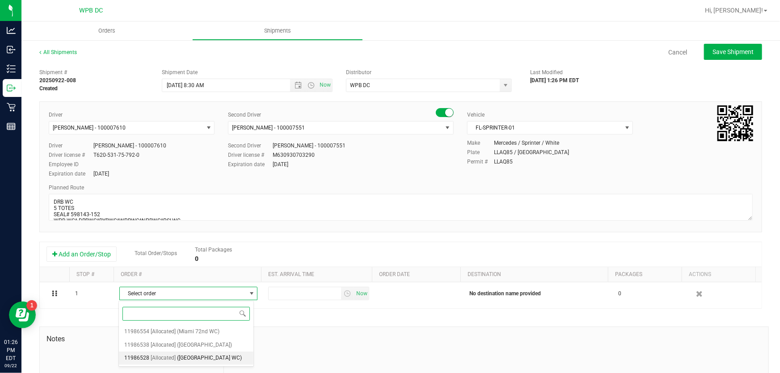
click at [195, 354] on span "(Delray Beach WC)" at bounding box center [209, 359] width 65 height 12
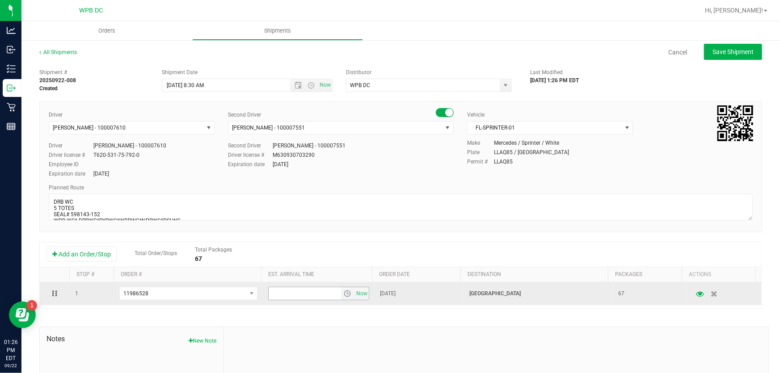
click at [344, 294] on span "select" at bounding box center [347, 293] width 7 height 7
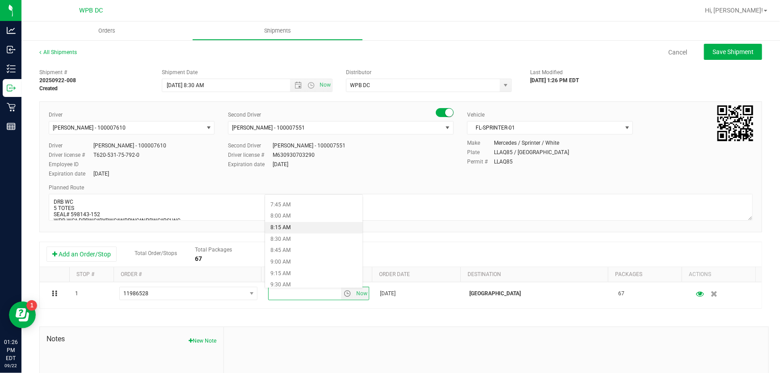
scroll to position [366, 0]
click at [300, 248] on li "9:00 AM" at bounding box center [313, 250] width 97 height 12
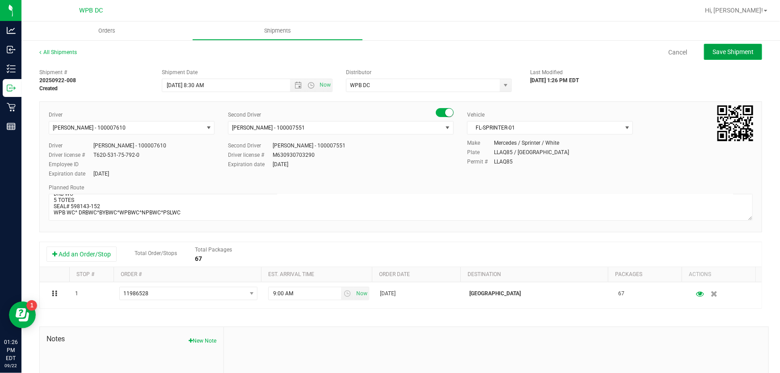
click at [725, 54] on span "Save Shipment" at bounding box center [732, 51] width 41 height 7
type input "9/23/2025 12:30 PM"
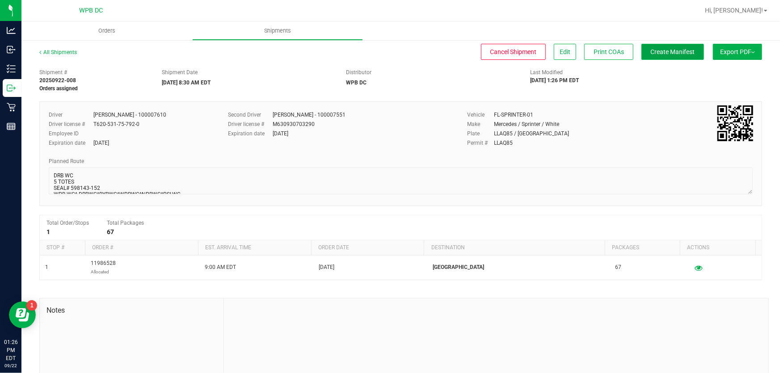
click at [666, 47] on button "Create Manifest" at bounding box center [672, 52] width 63 height 16
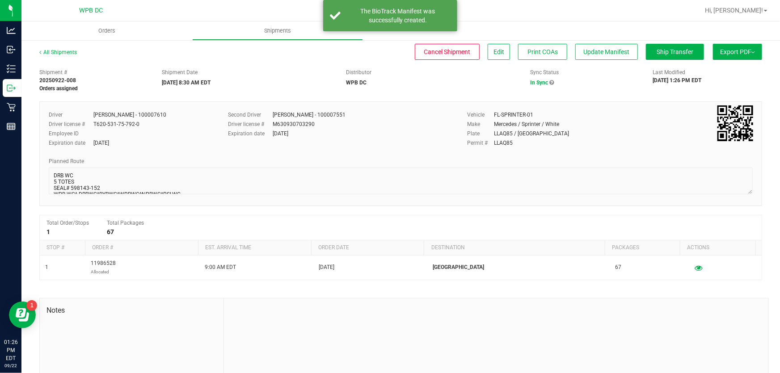
click at [722, 52] on span "Export PDF" at bounding box center [737, 51] width 35 height 7
click at [713, 69] on span "Manifest by Package ID" at bounding box center [724, 71] width 57 height 6
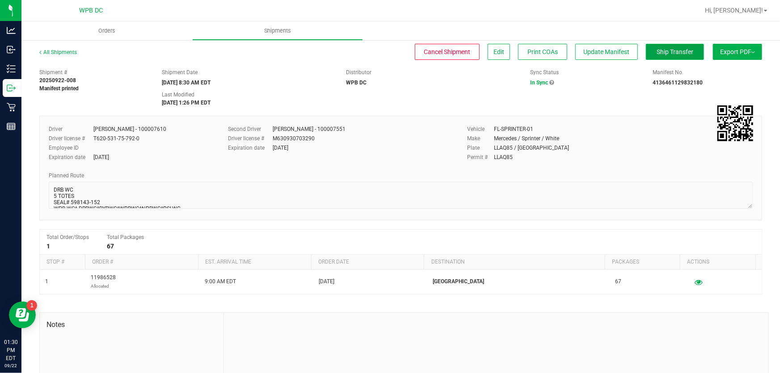
click at [661, 47] on button "Ship Transfer" at bounding box center [675, 52] width 58 height 16
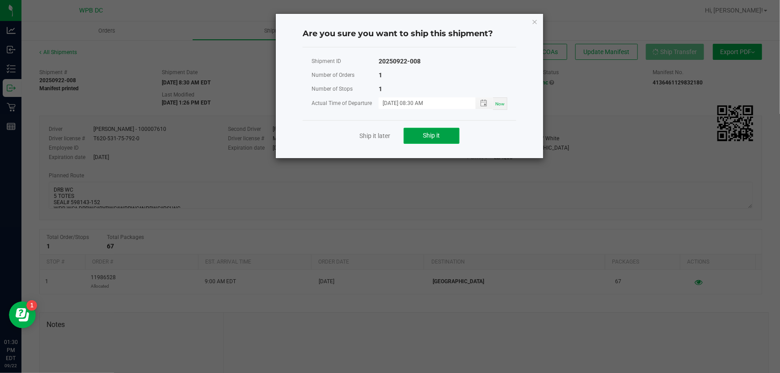
click at [422, 135] on button "Ship it" at bounding box center [432, 136] width 56 height 16
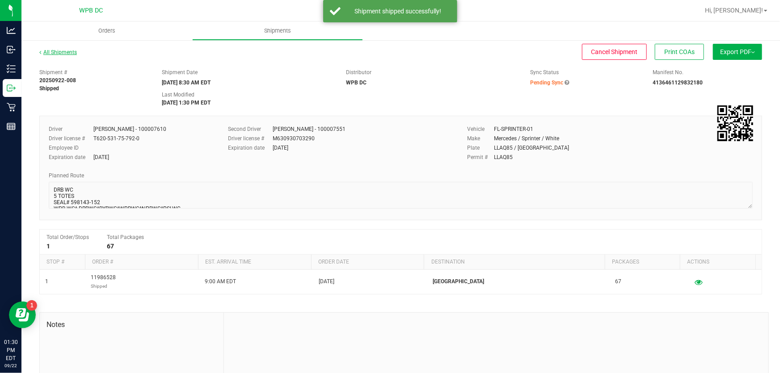
click at [76, 51] on link "All Shipments" at bounding box center [58, 52] width 38 height 6
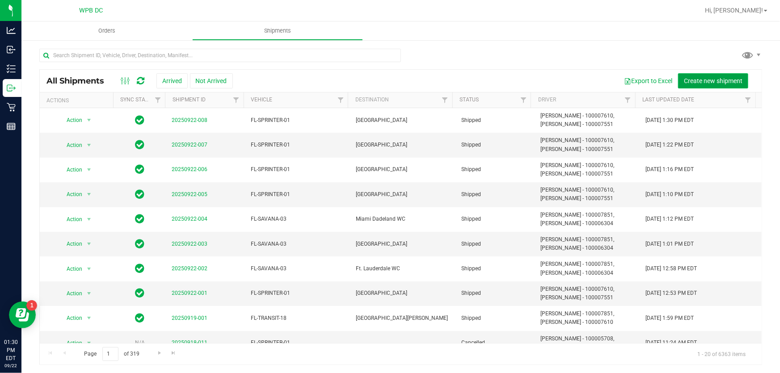
click at [696, 79] on span "Create new shipment" at bounding box center [713, 80] width 59 height 7
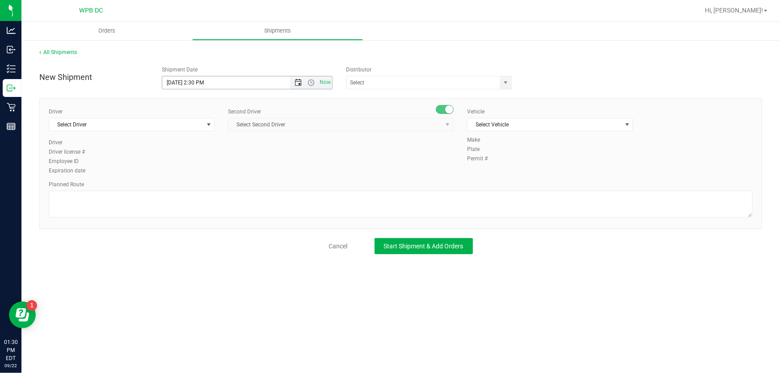
click at [297, 84] on span "Open the date view" at bounding box center [298, 82] width 7 height 7
click at [194, 170] on link "23" at bounding box center [196, 174] width 13 height 14
click at [312, 81] on span "Open the time view" at bounding box center [311, 82] width 7 height 7
click at [186, 110] on li "8:30 PM" at bounding box center [247, 112] width 169 height 12
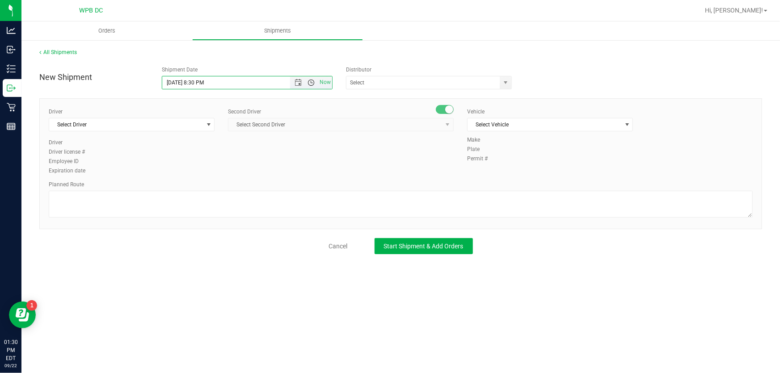
click at [313, 81] on span "Open the time view" at bounding box center [311, 82] width 7 height 7
click at [188, 167] on li "8:30 AM" at bounding box center [247, 171] width 169 height 12
type input "9/23/2025 8:30 AM"
click at [502, 82] on span "select" at bounding box center [505, 82] width 7 height 7
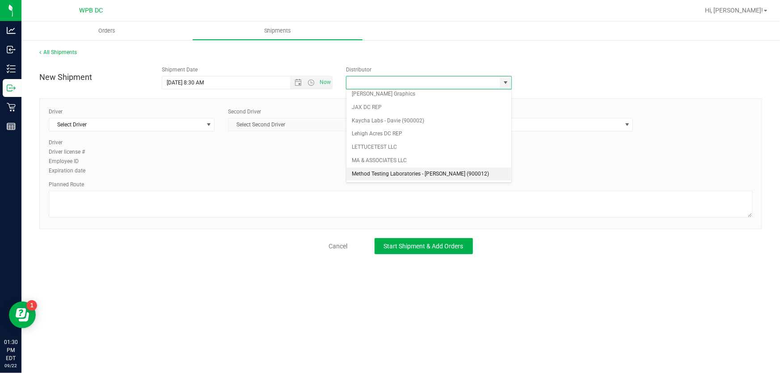
scroll to position [346, 0]
click at [378, 174] on li "WPB DC" at bounding box center [428, 177] width 164 height 13
type input "WPB DC"
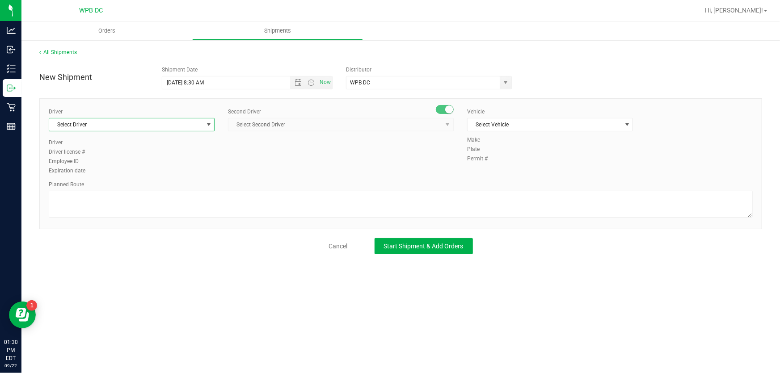
click at [209, 124] on span "select" at bounding box center [208, 124] width 7 height 7
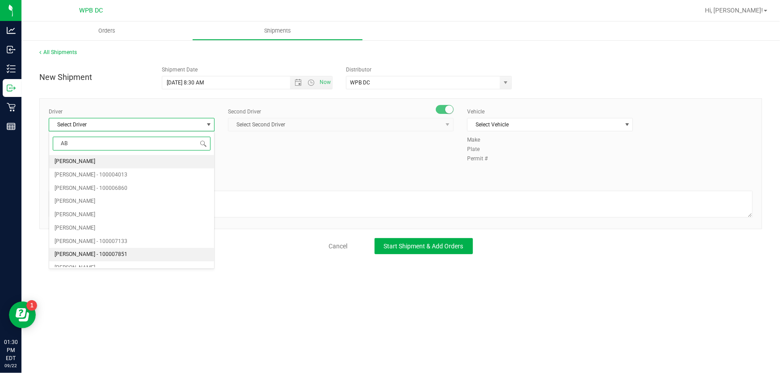
click at [130, 255] on li "Abigail Maldonado - 100007851" at bounding box center [131, 254] width 165 height 13
type input "AB"
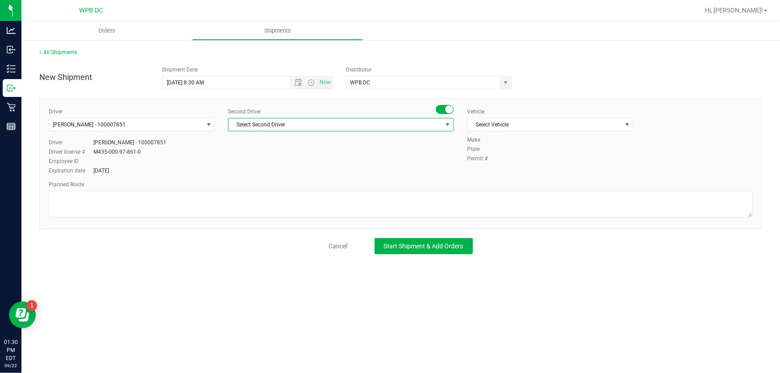
click at [446, 122] on span "select" at bounding box center [447, 124] width 7 height 7
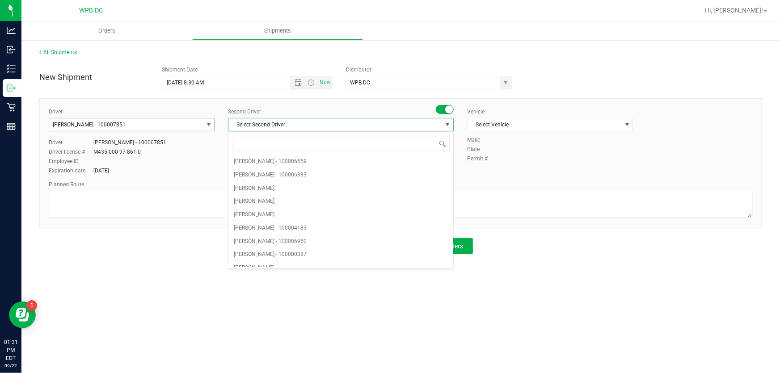
click at [210, 122] on span "select" at bounding box center [208, 124] width 7 height 7
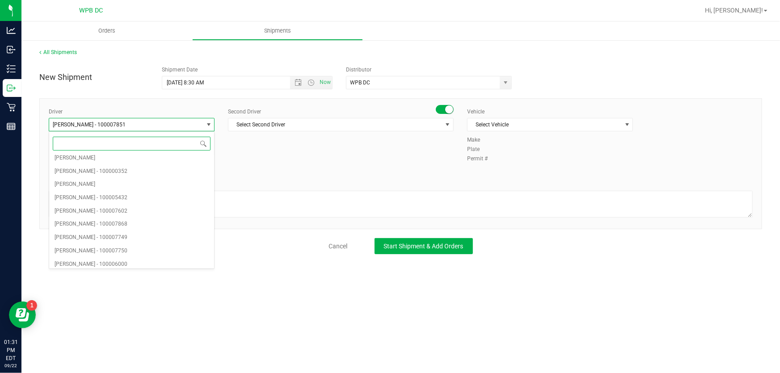
scroll to position [2016, 0]
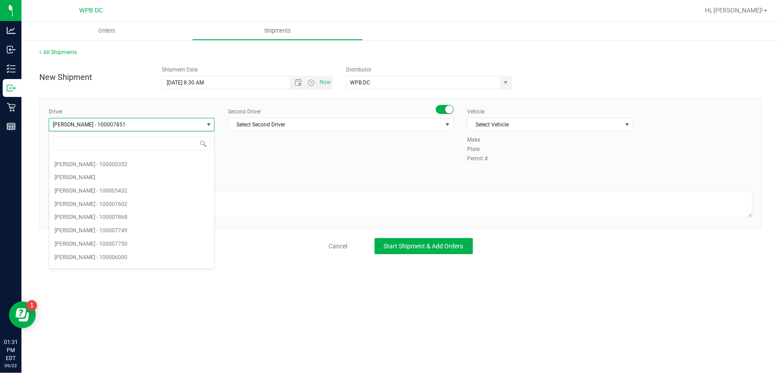
click at [136, 121] on span "Abigail Maldonado - 100007851" at bounding box center [126, 124] width 154 height 13
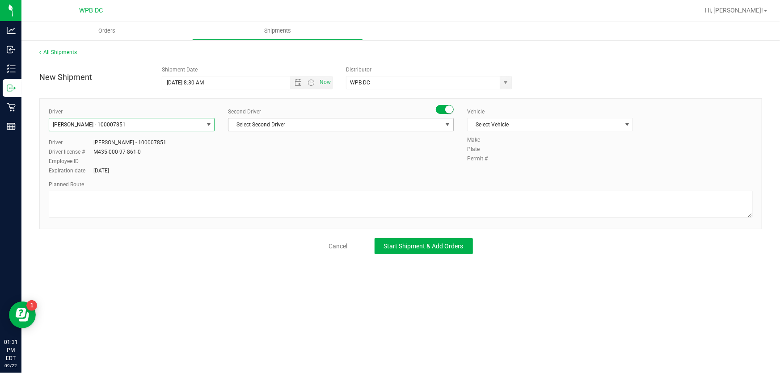
click at [444, 124] on span "select" at bounding box center [447, 124] width 7 height 7
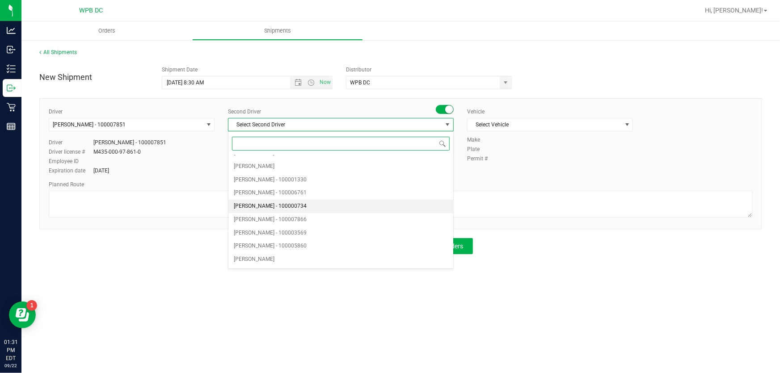
scroll to position [122, 0]
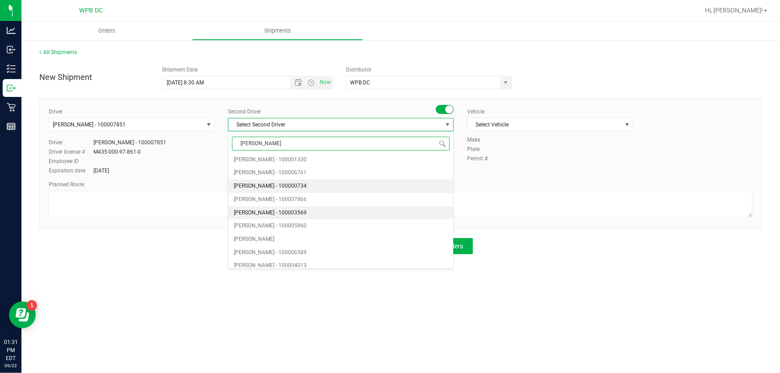
type input "JAMES"
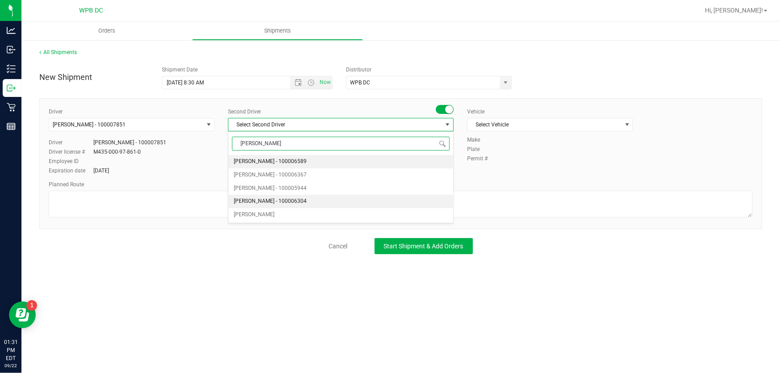
click at [282, 199] on span "James Josaphat - 100006304" at bounding box center [270, 202] width 73 height 12
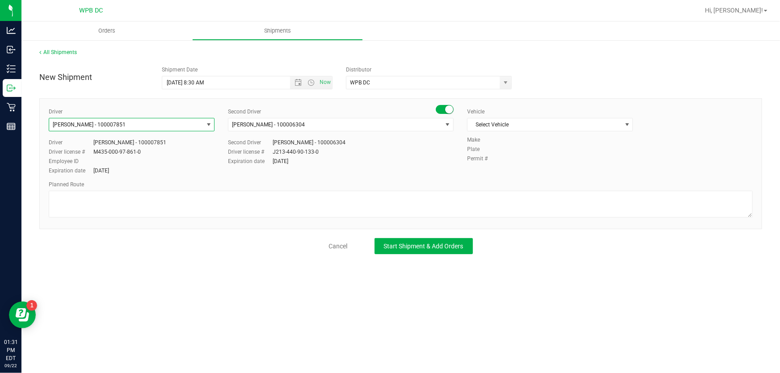
click at [206, 124] on span "select" at bounding box center [208, 124] width 7 height 7
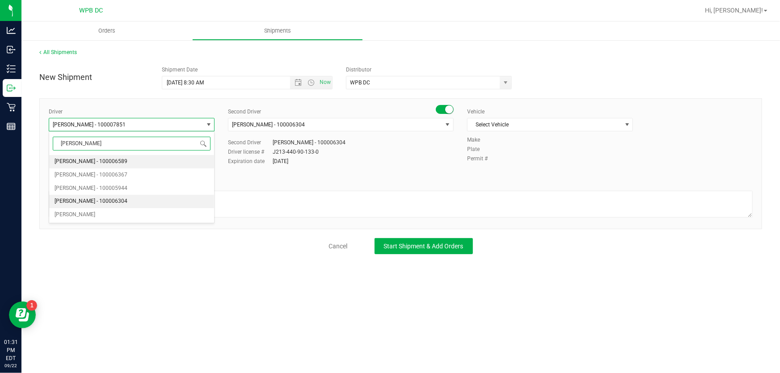
click at [76, 201] on span "James Josaphat - 100006304" at bounding box center [91, 202] width 73 height 12
type input "JAMES"
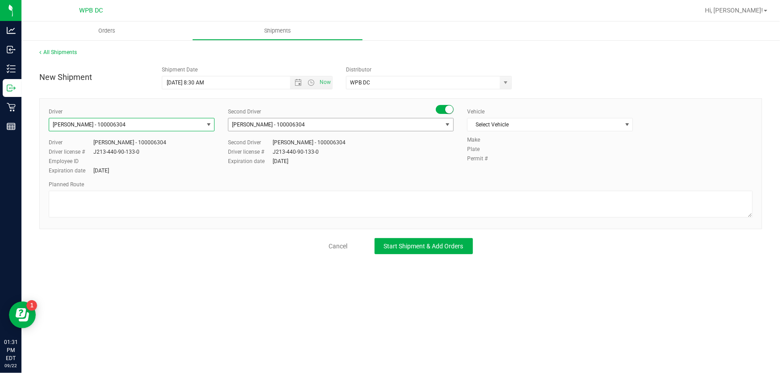
click at [446, 125] on span "select" at bounding box center [447, 124] width 7 height 7
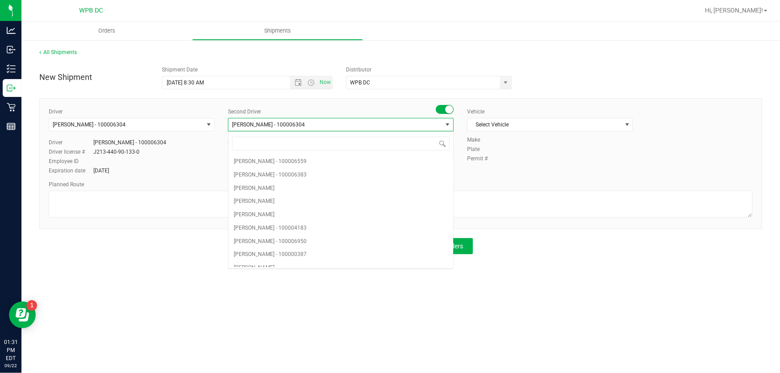
scroll to position [1497, 0]
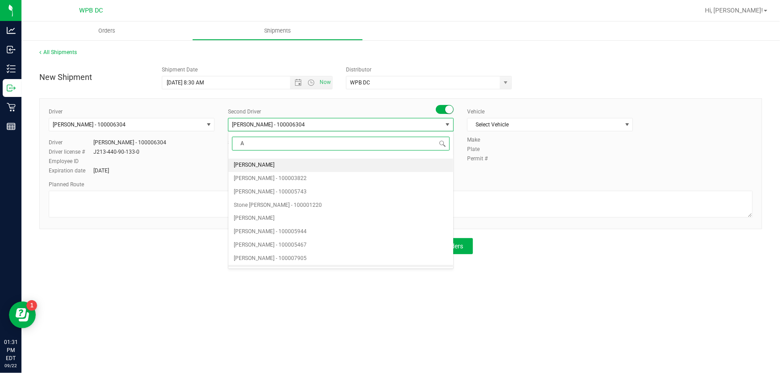
type input "AB"
click at [286, 254] on span "Abigail Maldonado - 100007851" at bounding box center [270, 255] width 73 height 12
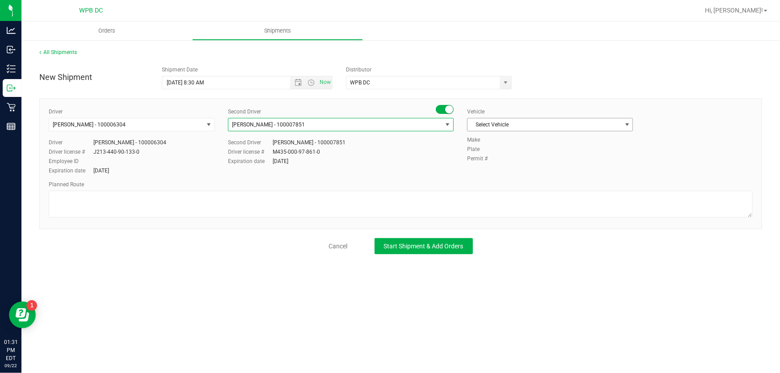
click at [626, 121] on span "select" at bounding box center [627, 124] width 7 height 7
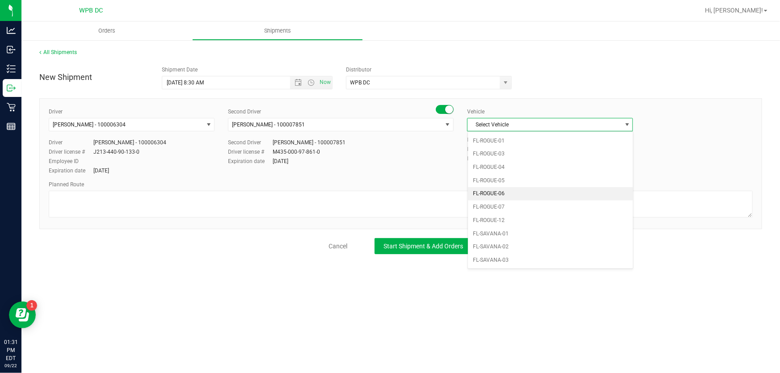
scroll to position [447, 0]
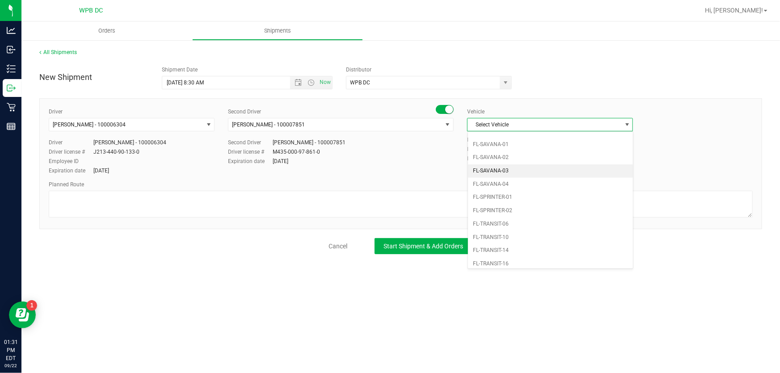
click at [514, 167] on li "FL-SAVANA-03" at bounding box center [550, 170] width 165 height 13
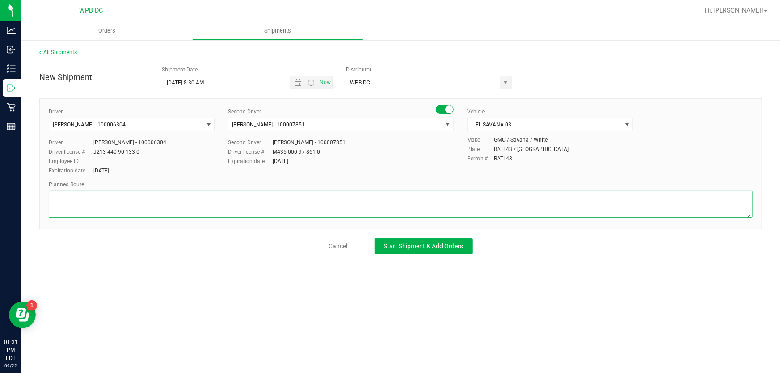
click at [57, 196] on textarea at bounding box center [401, 204] width 704 height 27
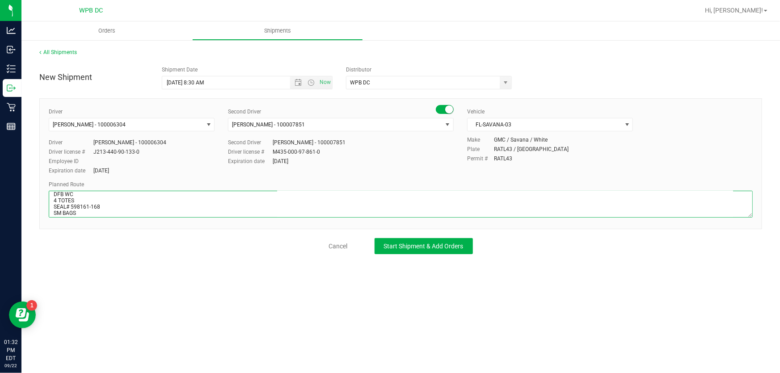
scroll to position [11, 0]
click at [143, 211] on textarea at bounding box center [401, 204] width 704 height 27
type textarea "DFB WC 4 TOTES SEAL# 598161-168 SM BAGS WPB WC ^DFBWC^FTLWC^MIBWC^MIAWC^MIKWC"
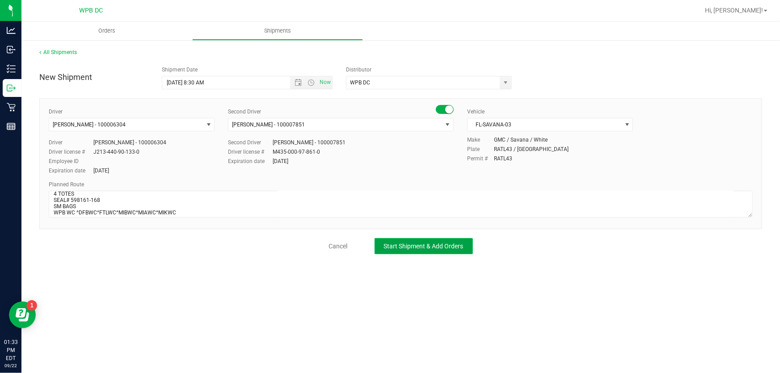
click at [434, 239] on button "Start Shipment & Add Orders" at bounding box center [424, 246] width 98 height 16
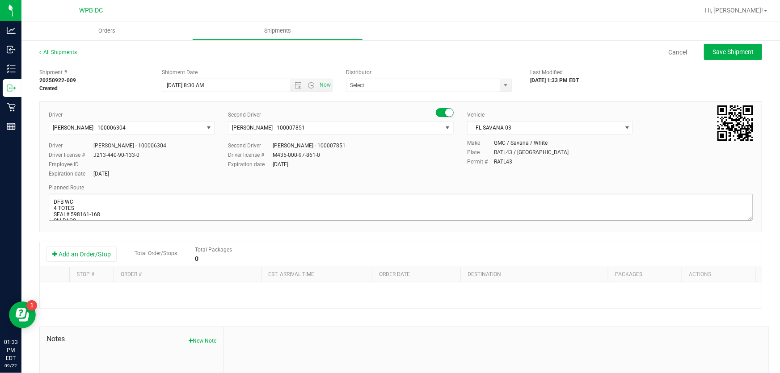
type input "WPB DC"
click at [105, 249] on button "Add an Order/Stop" at bounding box center [81, 254] width 70 height 15
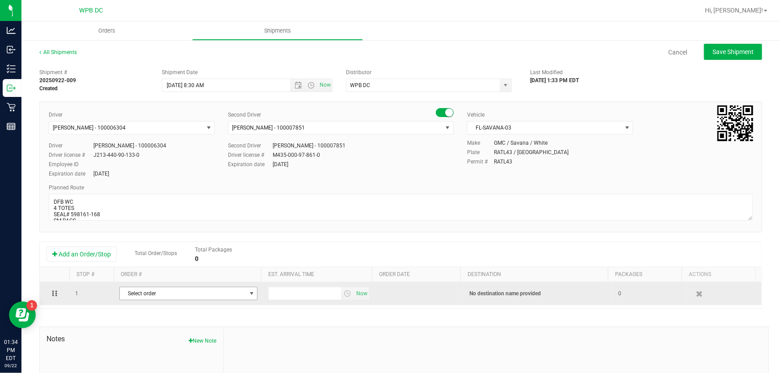
click at [248, 294] on span "select" at bounding box center [251, 293] width 7 height 7
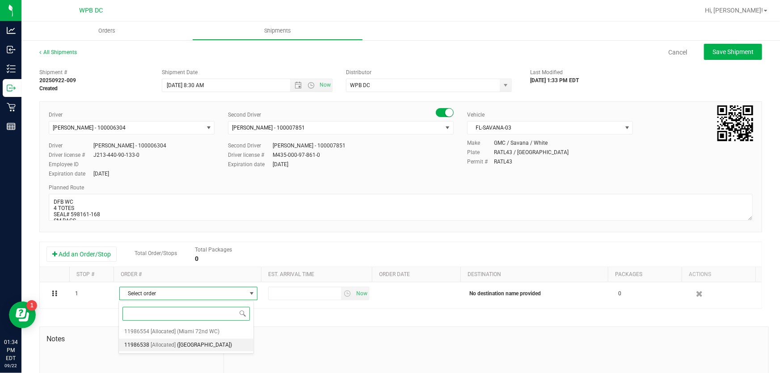
click at [198, 345] on span "(Deerfield Beach WC)" at bounding box center [204, 346] width 55 height 12
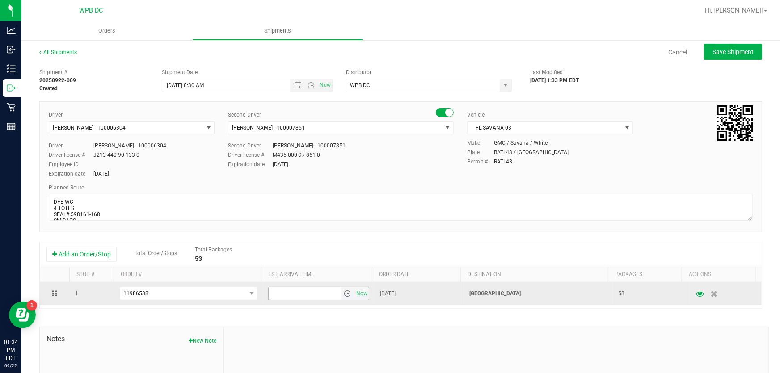
click at [344, 292] on span "select" at bounding box center [347, 293] width 7 height 7
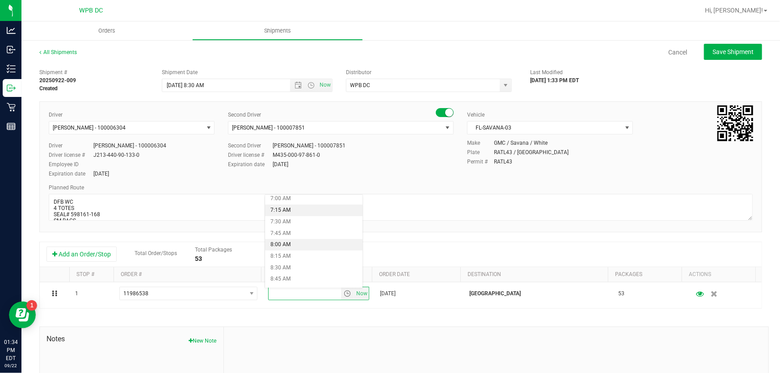
scroll to position [366, 0]
click at [299, 274] on li "9:30 AM" at bounding box center [313, 273] width 97 height 12
click at [712, 53] on span "Save Shipment" at bounding box center [732, 51] width 41 height 7
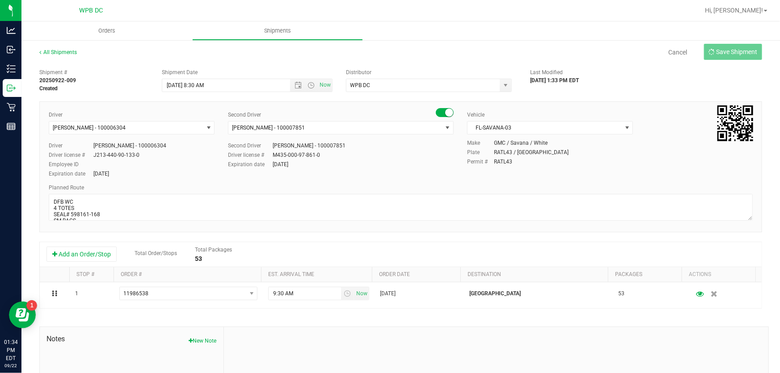
type input "9/23/2025 12:30 PM"
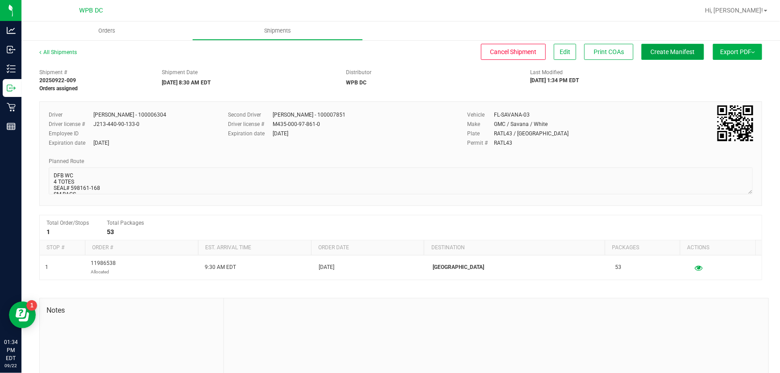
click at [685, 53] on span "Create Manifest" at bounding box center [673, 51] width 44 height 7
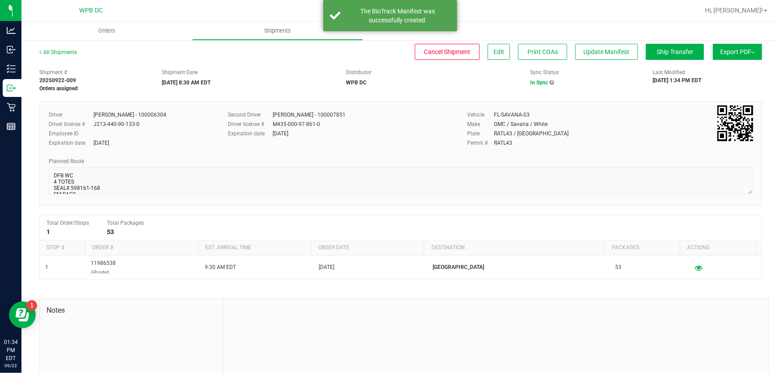
click at [733, 49] on span "Export PDF" at bounding box center [737, 51] width 35 height 7
click at [718, 69] on span "Manifest by Package ID" at bounding box center [724, 71] width 57 height 6
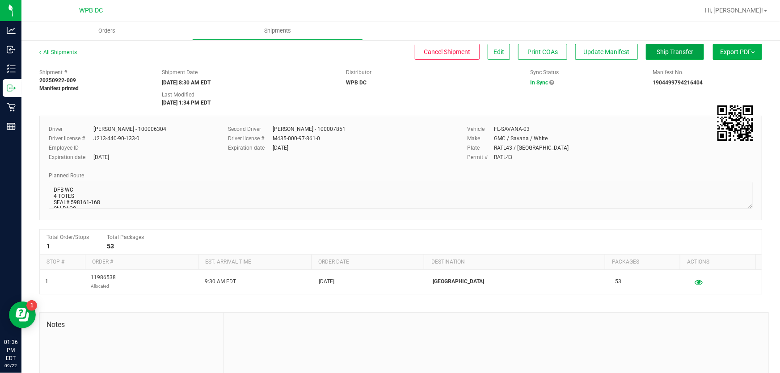
click at [657, 46] on button "Ship Transfer" at bounding box center [675, 52] width 58 height 16
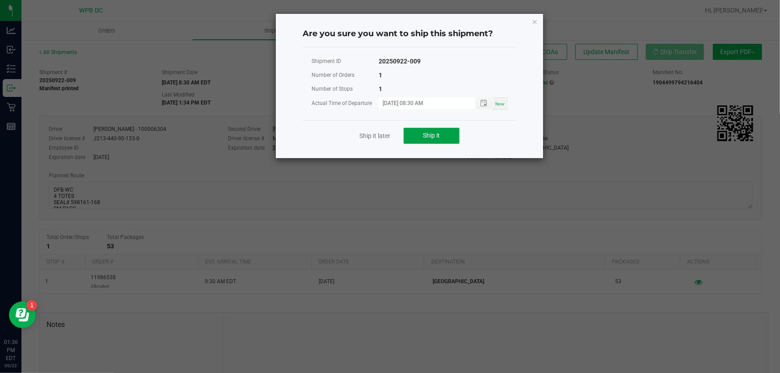
click at [437, 133] on span "Ship it" at bounding box center [431, 135] width 17 height 7
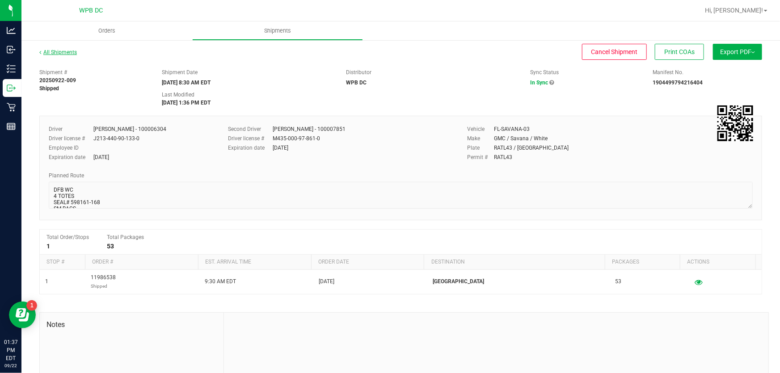
click at [72, 52] on link "All Shipments" at bounding box center [58, 52] width 38 height 6
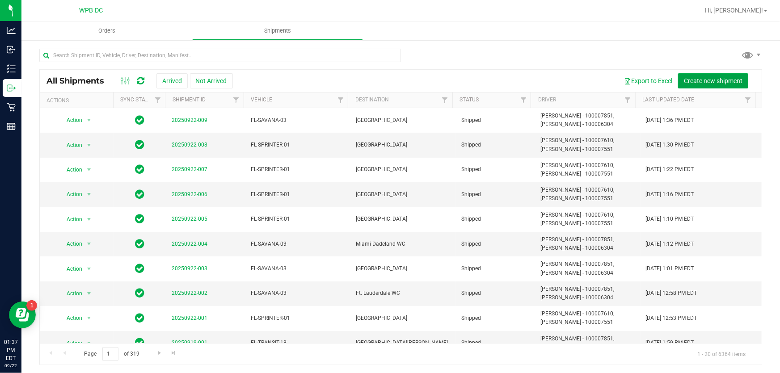
click at [718, 77] on span "Create new shipment" at bounding box center [713, 80] width 59 height 7
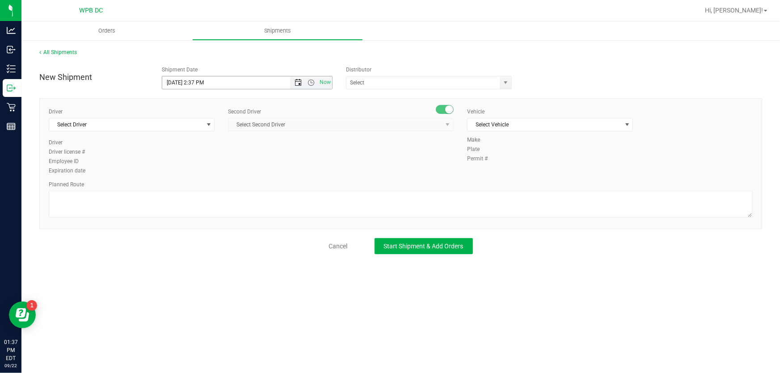
click at [299, 83] on span "Open the date view" at bounding box center [298, 82] width 7 height 7
click at [196, 170] on link "23" at bounding box center [196, 174] width 13 height 14
click at [313, 81] on span "Open the time view" at bounding box center [311, 82] width 7 height 7
click at [183, 171] on li "8:30 AM" at bounding box center [247, 171] width 169 height 12
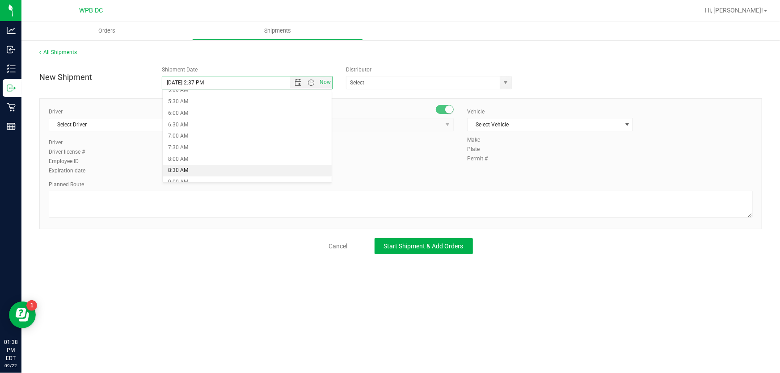
type input "9/23/2025 8:30 AM"
click at [508, 83] on span "select" at bounding box center [505, 82] width 7 height 7
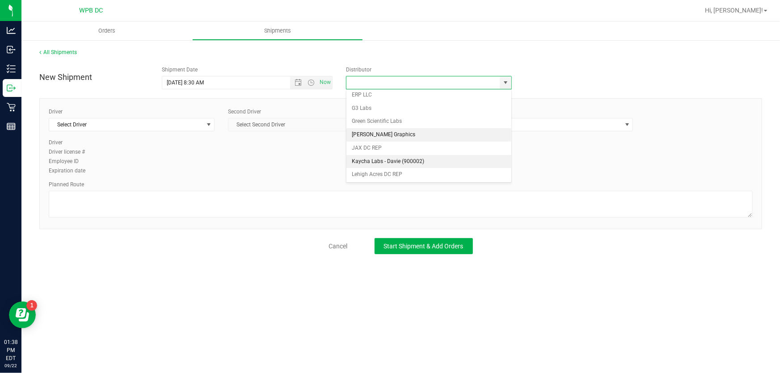
drag, startPoint x: 367, startPoint y: 138, endPoint x: 361, endPoint y: 143, distance: 7.9
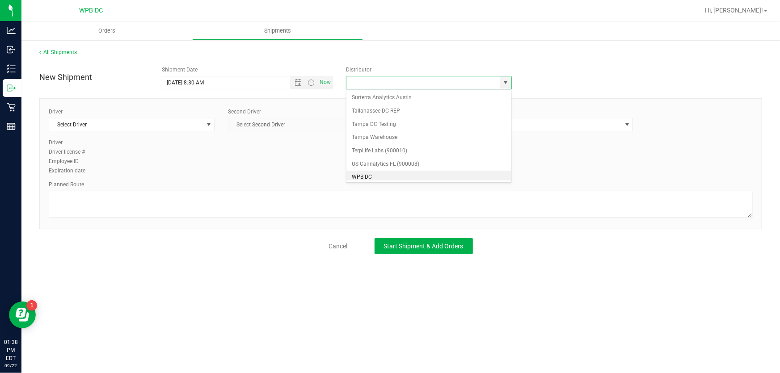
click at [366, 174] on li "WPB DC" at bounding box center [428, 177] width 164 height 13
type input "WPB DC"
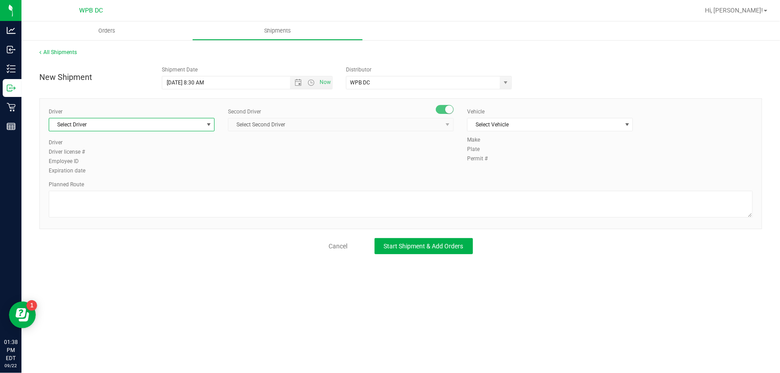
click at [211, 123] on span "select" at bounding box center [208, 124] width 7 height 7
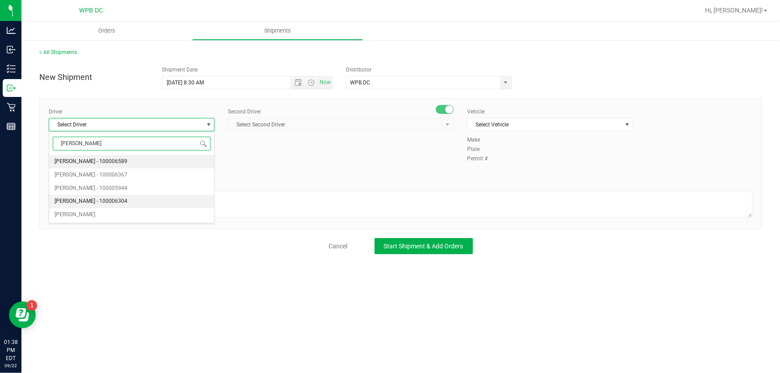
click at [128, 199] on li "James Josaphat - 100006304" at bounding box center [131, 201] width 165 height 13
type input "JAMES"
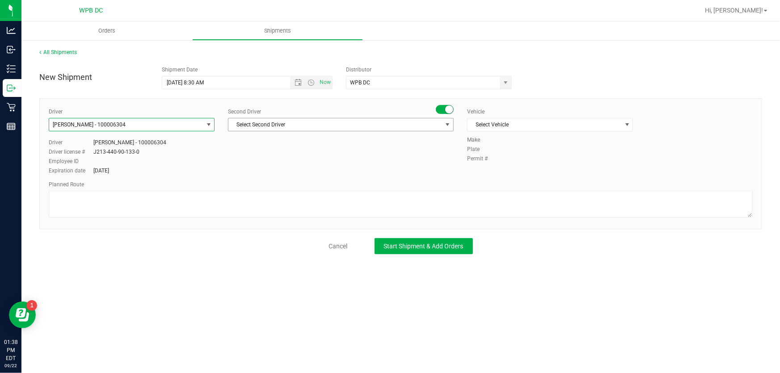
click at [448, 122] on span "select" at bounding box center [447, 124] width 7 height 7
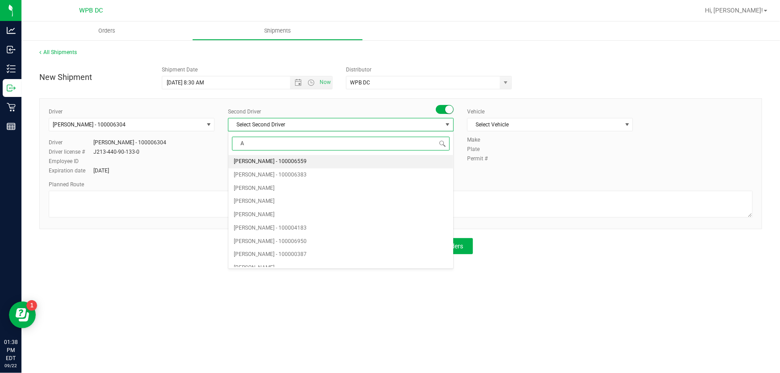
type input "AB"
click at [285, 254] on span "Abigail Maldonado - 100007851" at bounding box center [270, 255] width 73 height 12
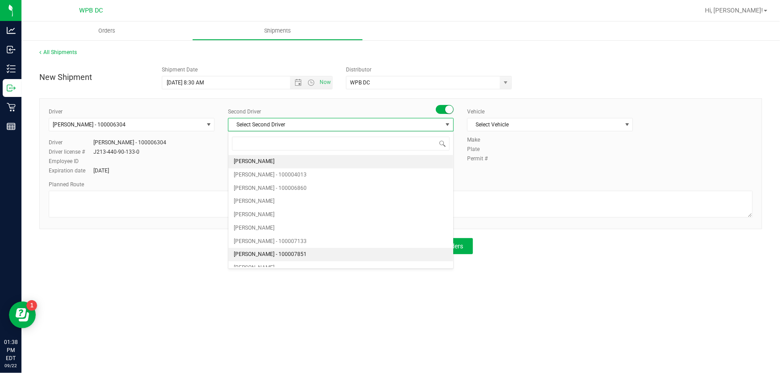
scroll to position [0, 0]
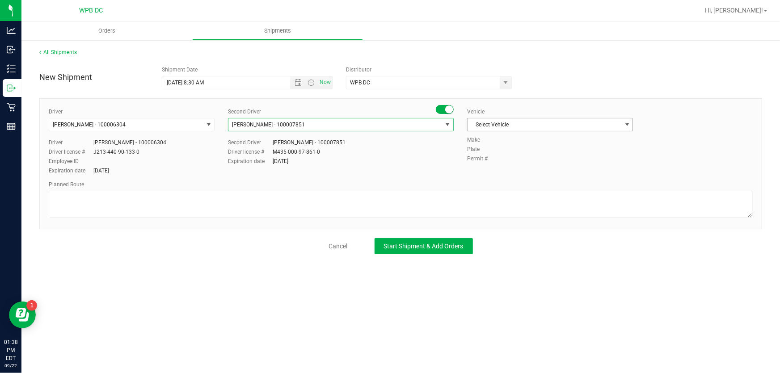
click at [624, 123] on span "select" at bounding box center [627, 124] width 7 height 7
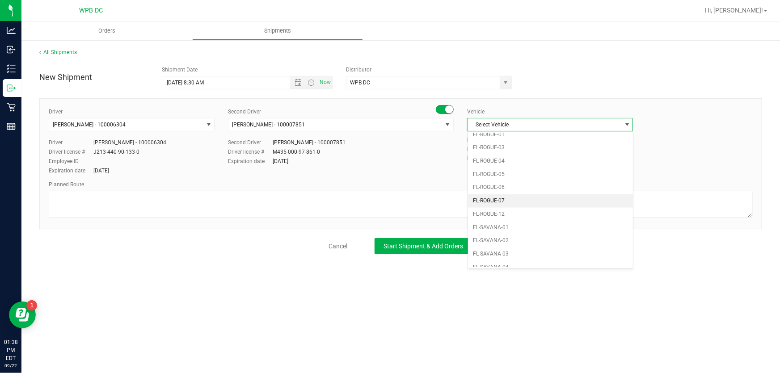
scroll to position [406, 0]
click at [512, 208] on li "FL-SAVANA-03" at bounding box center [550, 211] width 165 height 13
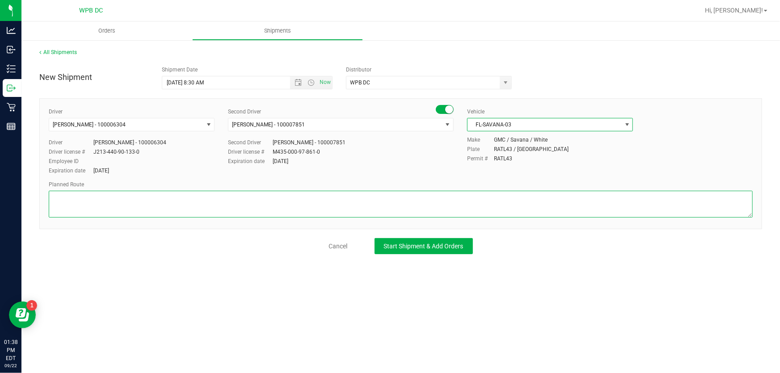
click at [71, 195] on textarea at bounding box center [401, 204] width 704 height 27
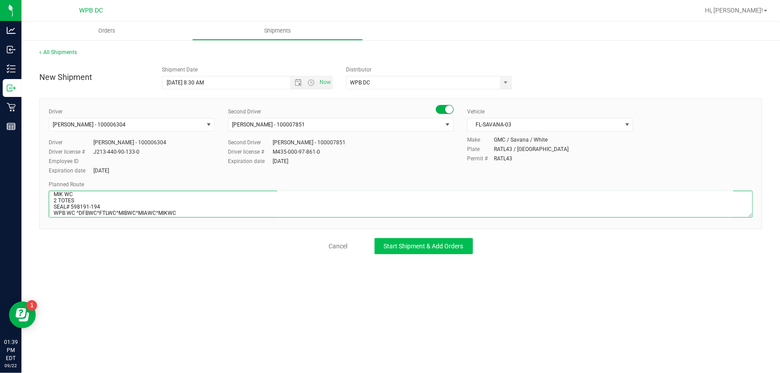
type textarea "MIK WC 2 TOTES SEAL# 598191-194 WPB WC ^DFBWC^FTLWC^MIBWC^MIAWC^MIKWC"
click at [423, 246] on span "Start Shipment & Add Orders" at bounding box center [424, 246] width 80 height 7
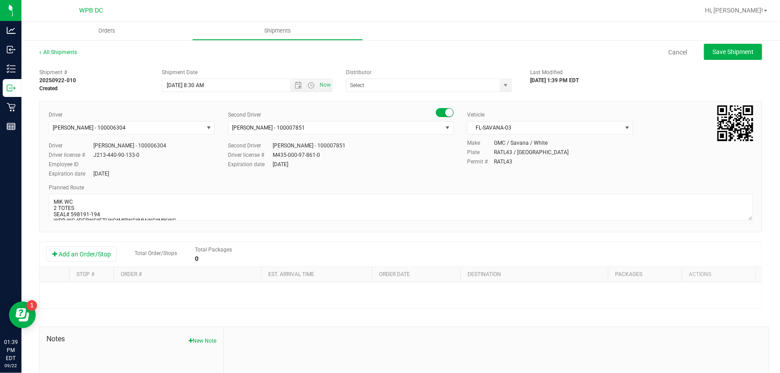
type input "WPB DC"
click at [102, 251] on button "Add an Order/Stop" at bounding box center [81, 254] width 70 height 15
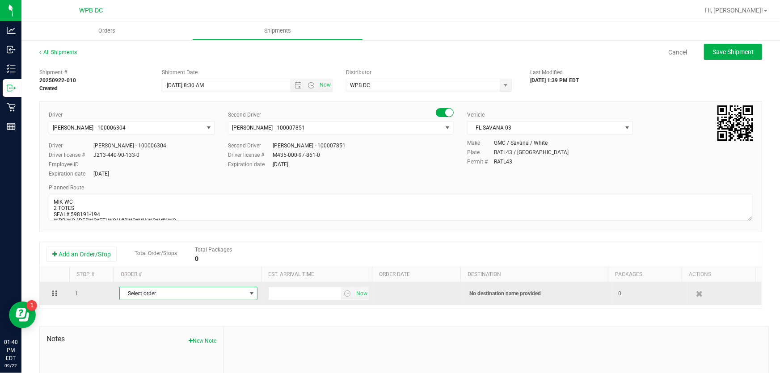
click at [246, 293] on span "select" at bounding box center [251, 293] width 11 height 13
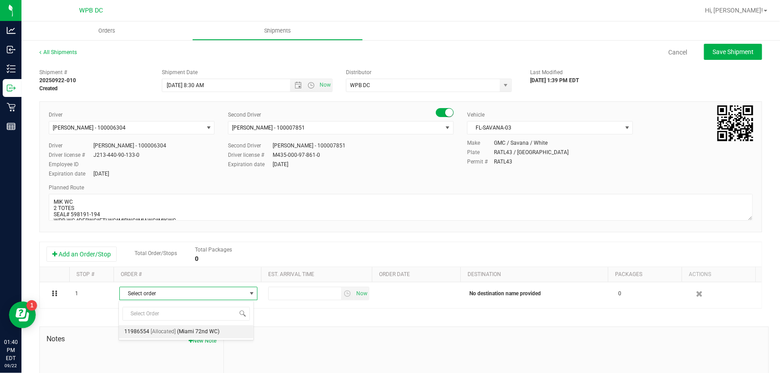
click at [188, 327] on span "(Miami 72nd WC)" at bounding box center [198, 332] width 42 height 12
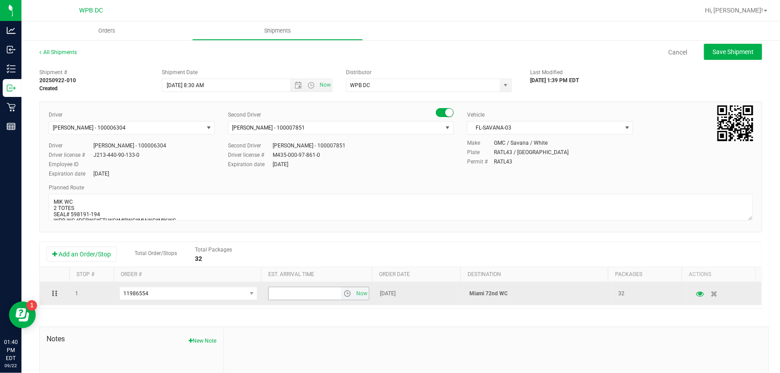
click at [344, 292] on span "select" at bounding box center [347, 293] width 7 height 7
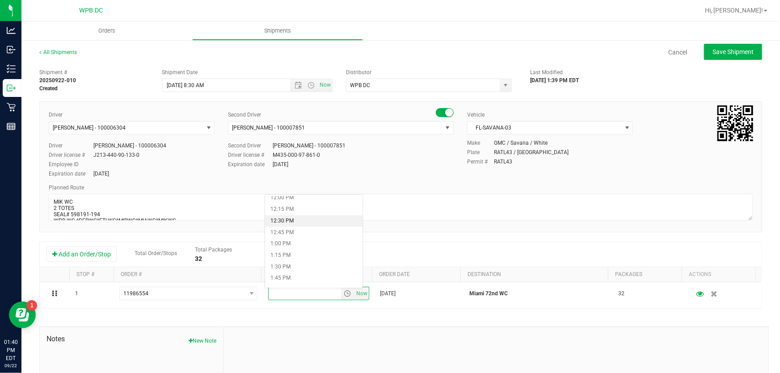
scroll to position [569, 0]
click at [296, 205] on li "12:30 PM" at bounding box center [313, 208] width 97 height 12
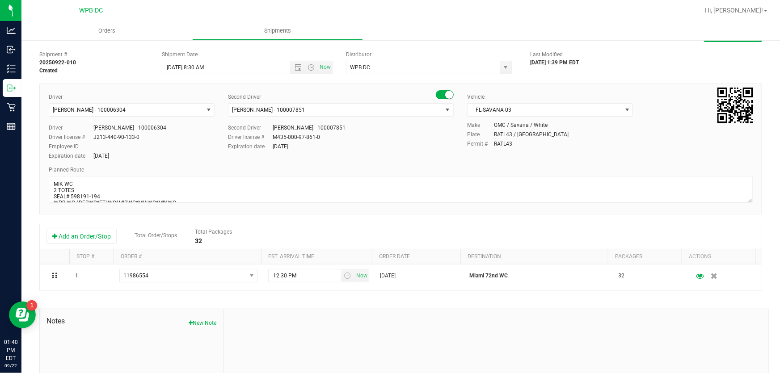
scroll to position [0, 0]
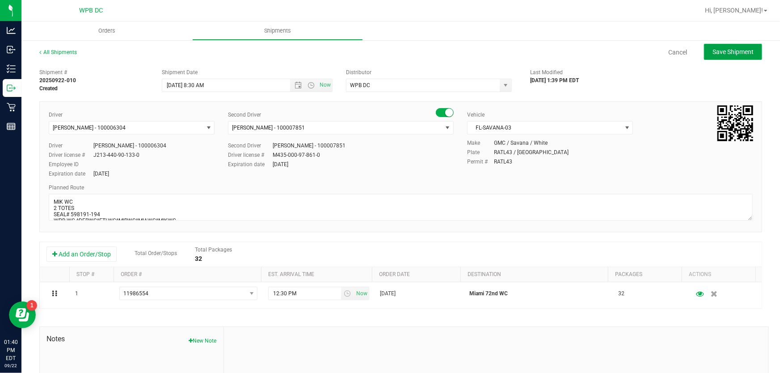
click at [725, 53] on span "Save Shipment" at bounding box center [732, 51] width 41 height 7
type input "9/23/2025 12:30 PM"
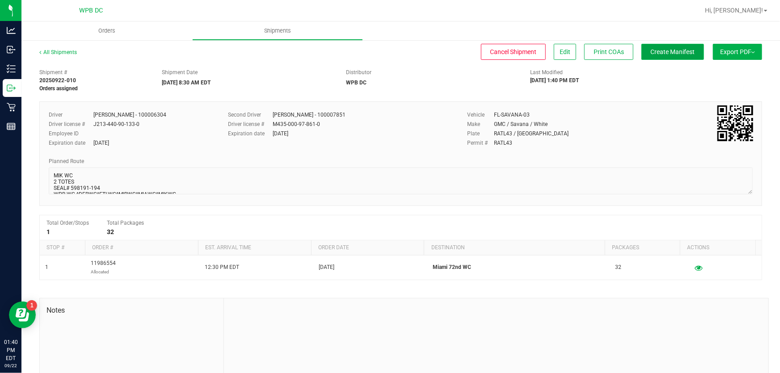
click at [674, 56] on button "Create Manifest" at bounding box center [672, 52] width 63 height 16
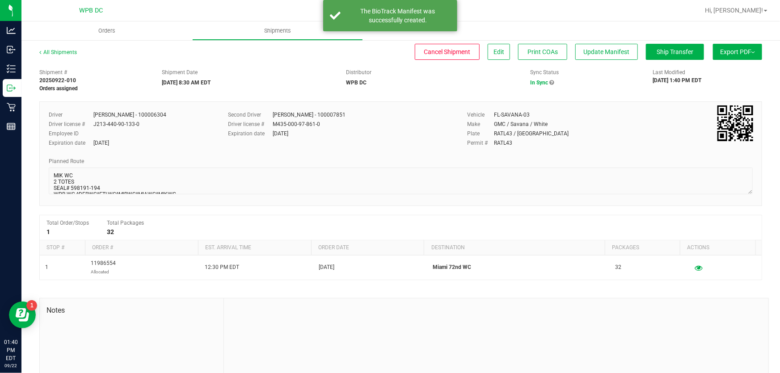
click at [720, 53] on span "Export PDF" at bounding box center [737, 51] width 35 height 7
click at [721, 69] on span "Manifest by Package ID" at bounding box center [724, 71] width 57 height 6
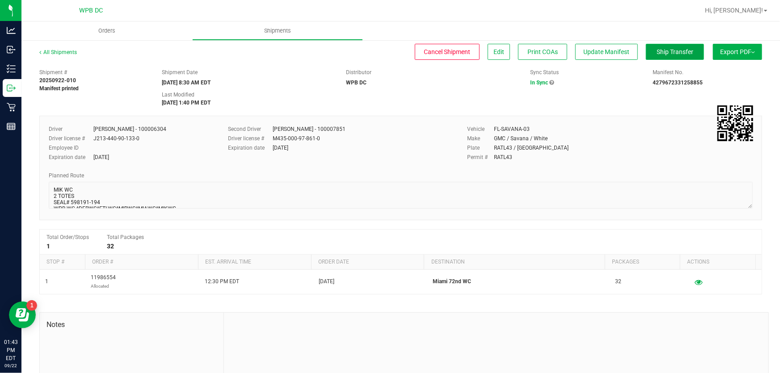
click at [671, 53] on span "Ship Transfer" at bounding box center [675, 51] width 37 height 7
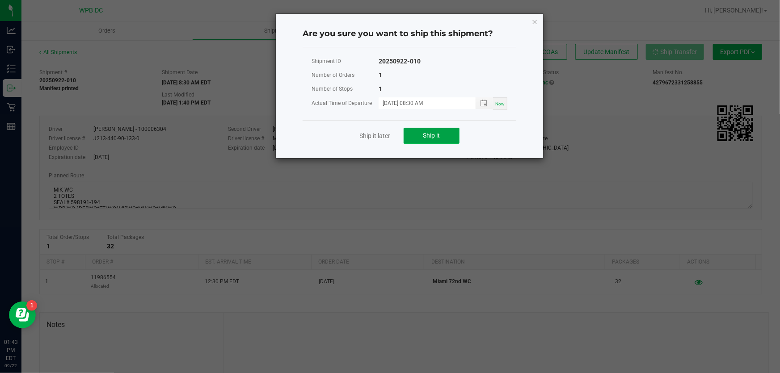
click at [444, 134] on button "Ship it" at bounding box center [432, 136] width 56 height 16
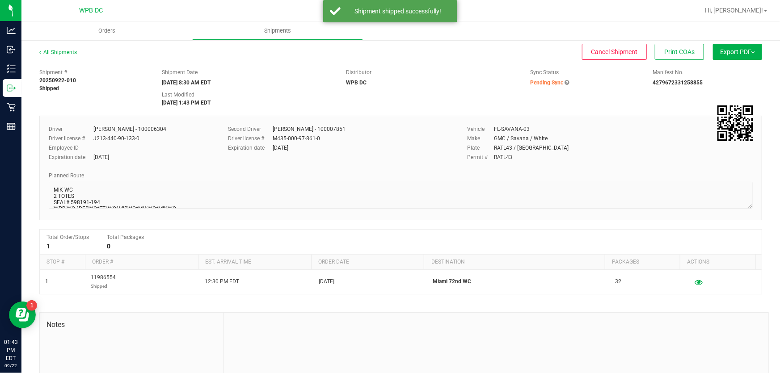
click at [74, 48] on div "All Shipments" at bounding box center [66, 54] width 54 height 13
click at [74, 50] on link "All Shipments" at bounding box center [58, 52] width 38 height 6
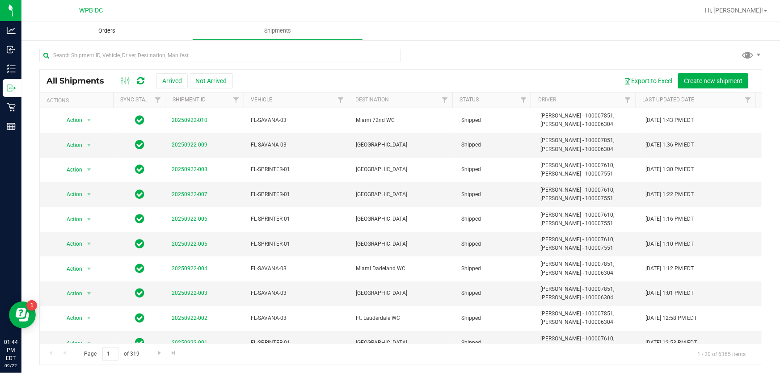
click at [110, 29] on span "Orders" at bounding box center [106, 31] width 41 height 8
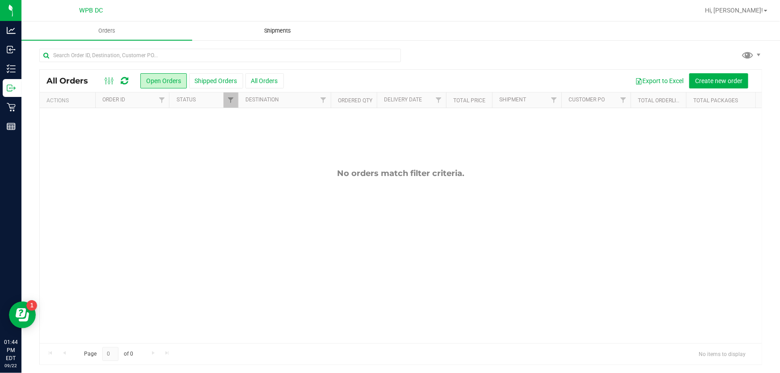
click at [289, 29] on span "Shipments" at bounding box center [277, 31] width 51 height 8
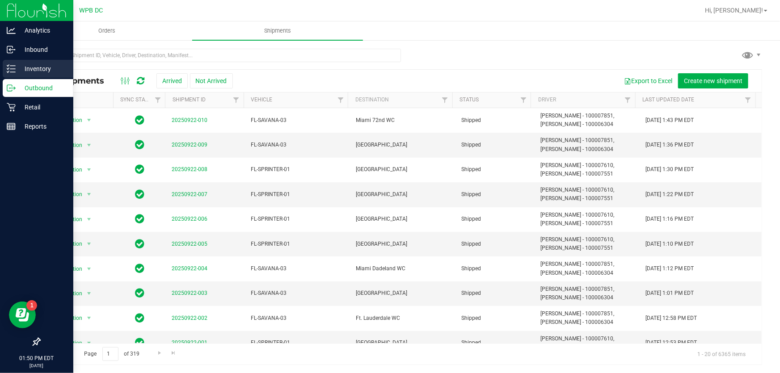
click at [31, 69] on p "Inventory" at bounding box center [43, 68] width 54 height 11
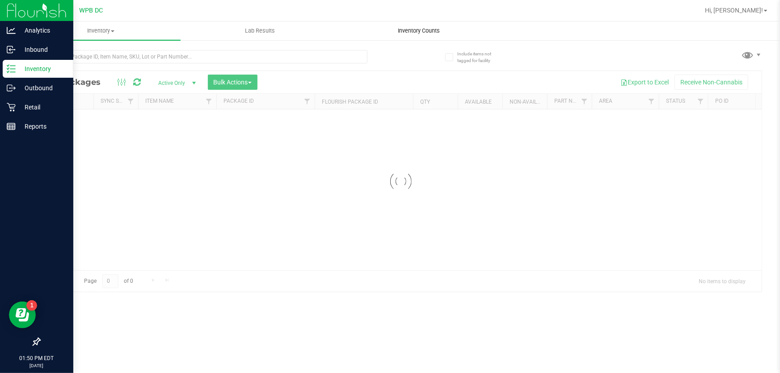
click at [409, 29] on span "Inventory Counts" at bounding box center [419, 31] width 66 height 8
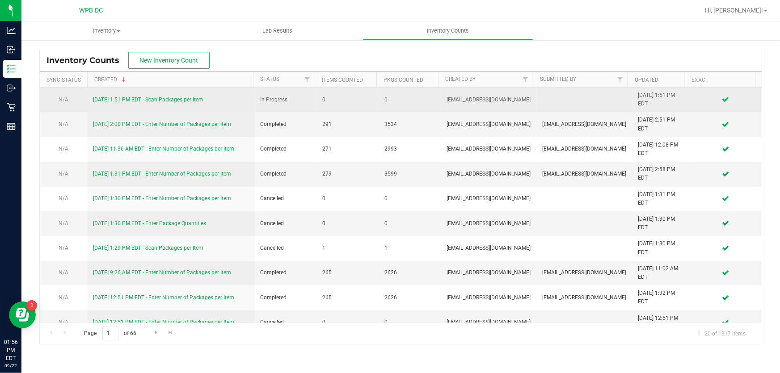
click at [188, 98] on link "9/22/25 1:51 PM EDT - Scan Packages per Item" at bounding box center [148, 100] width 110 height 6
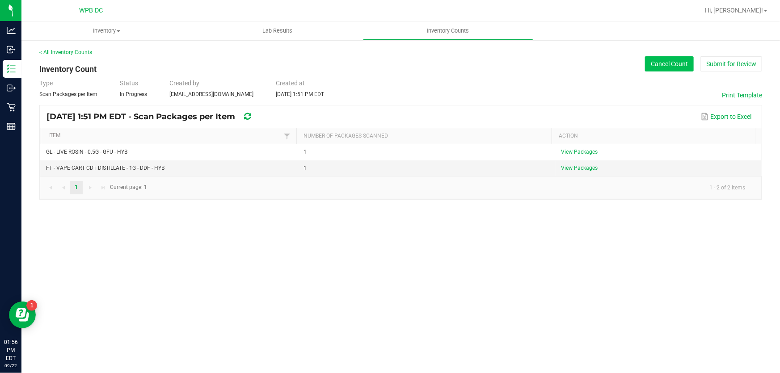
click at [652, 64] on button "Cancel Count" at bounding box center [669, 63] width 49 height 15
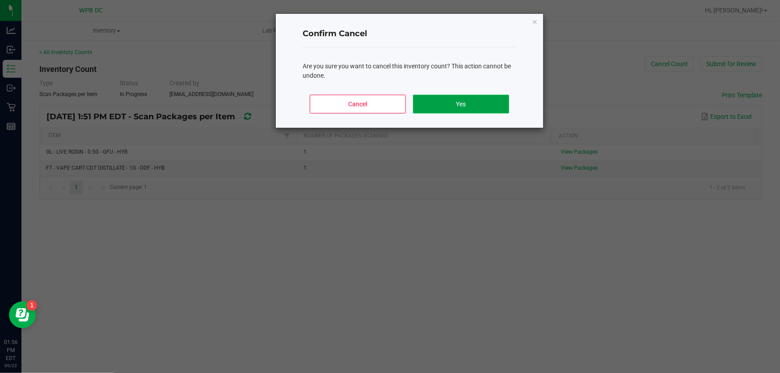
click at [469, 101] on button "Yes" at bounding box center [461, 104] width 96 height 19
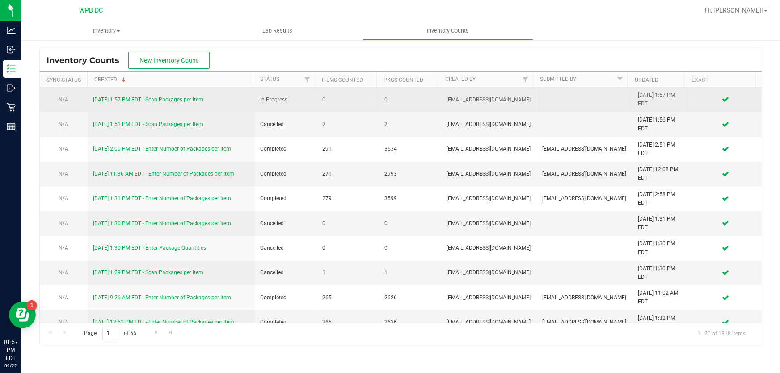
click at [146, 97] on link "9/22/25 1:57 PM EDT - Scan Packages per Item" at bounding box center [148, 100] width 110 height 6
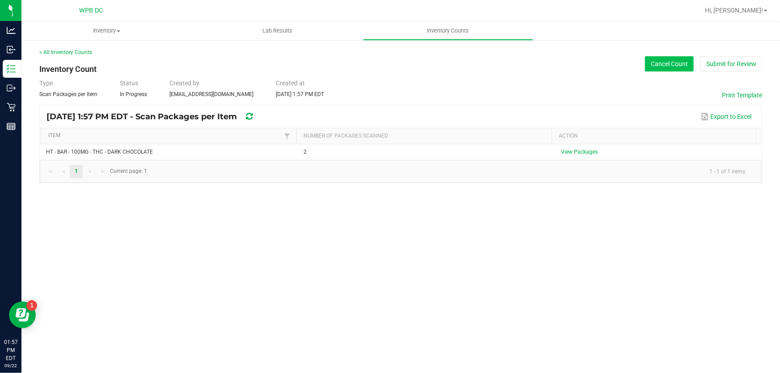
click at [673, 63] on button "Cancel Count" at bounding box center [669, 63] width 49 height 15
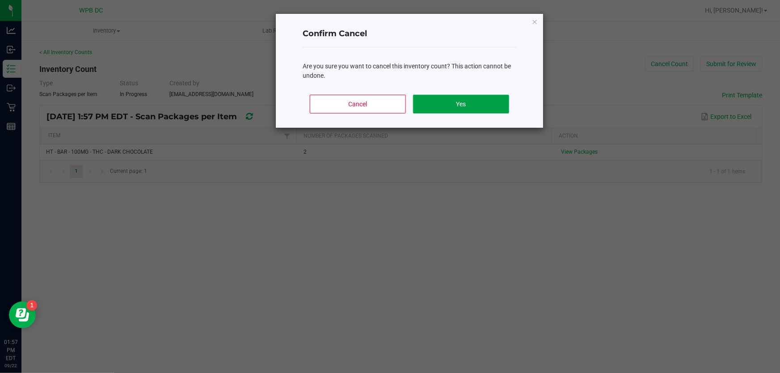
click at [451, 104] on button "Yes" at bounding box center [461, 104] width 96 height 19
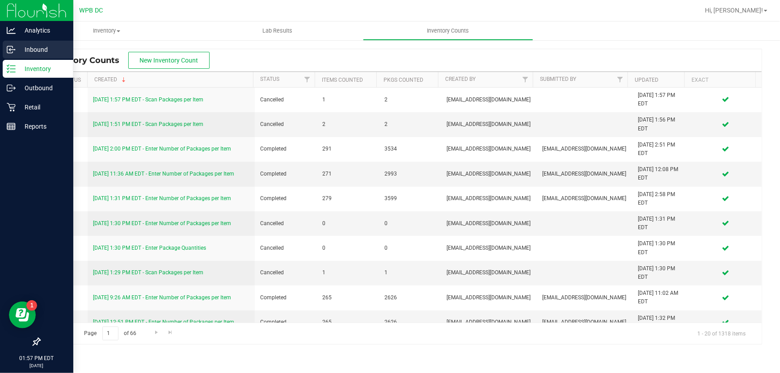
click at [31, 45] on p "Inbound" at bounding box center [43, 49] width 54 height 11
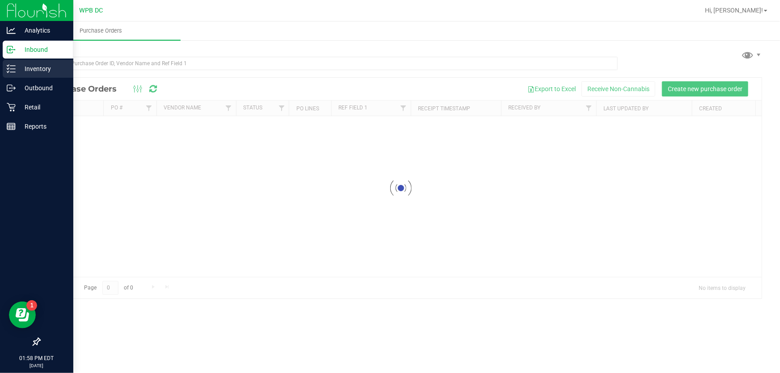
click at [50, 67] on p "Inventory" at bounding box center [43, 68] width 54 height 11
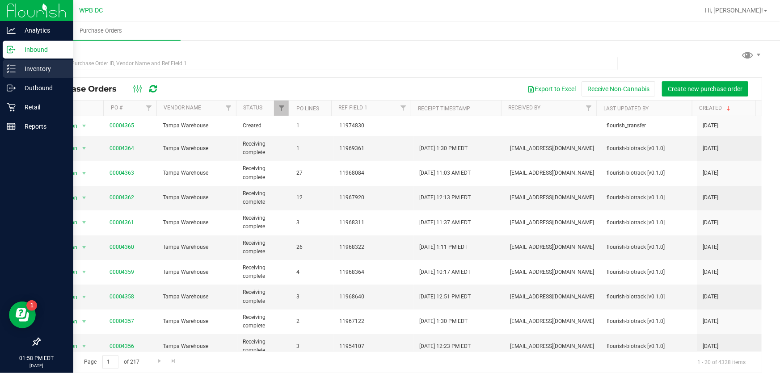
click at [45, 66] on p "Inventory" at bounding box center [43, 68] width 54 height 11
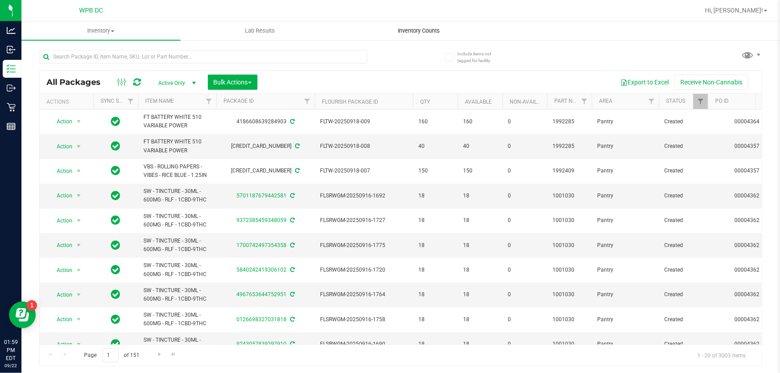
click at [411, 30] on span "Inventory Counts" at bounding box center [419, 31] width 66 height 8
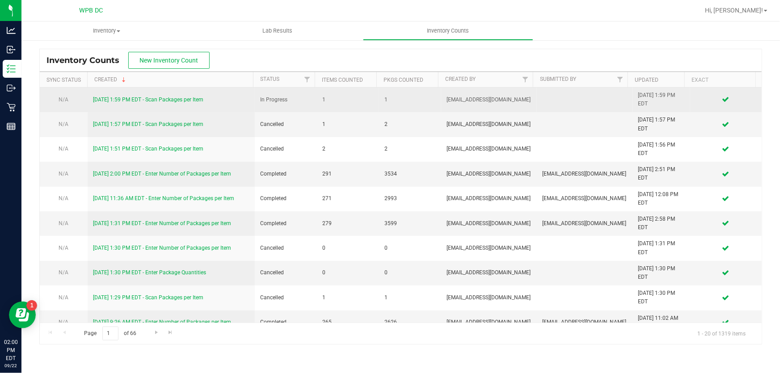
click at [195, 98] on link "[DATE] 1:59 PM EDT - Scan Packages per Item" at bounding box center [148, 100] width 110 height 6
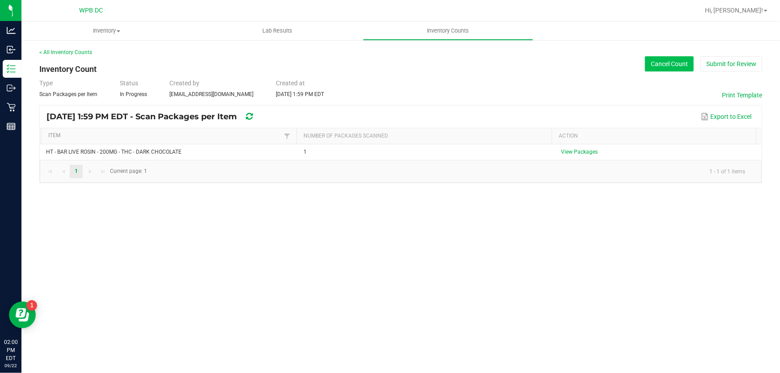
click at [657, 63] on button "Cancel Count" at bounding box center [669, 63] width 49 height 15
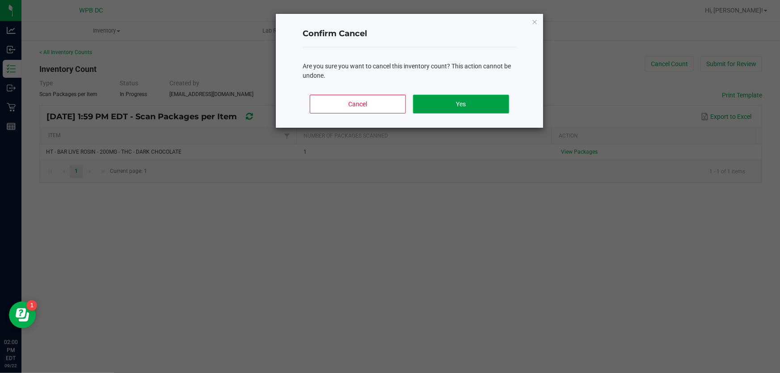
click at [438, 100] on button "Yes" at bounding box center [461, 104] width 96 height 19
